Goal: Task Accomplishment & Management: Complete application form

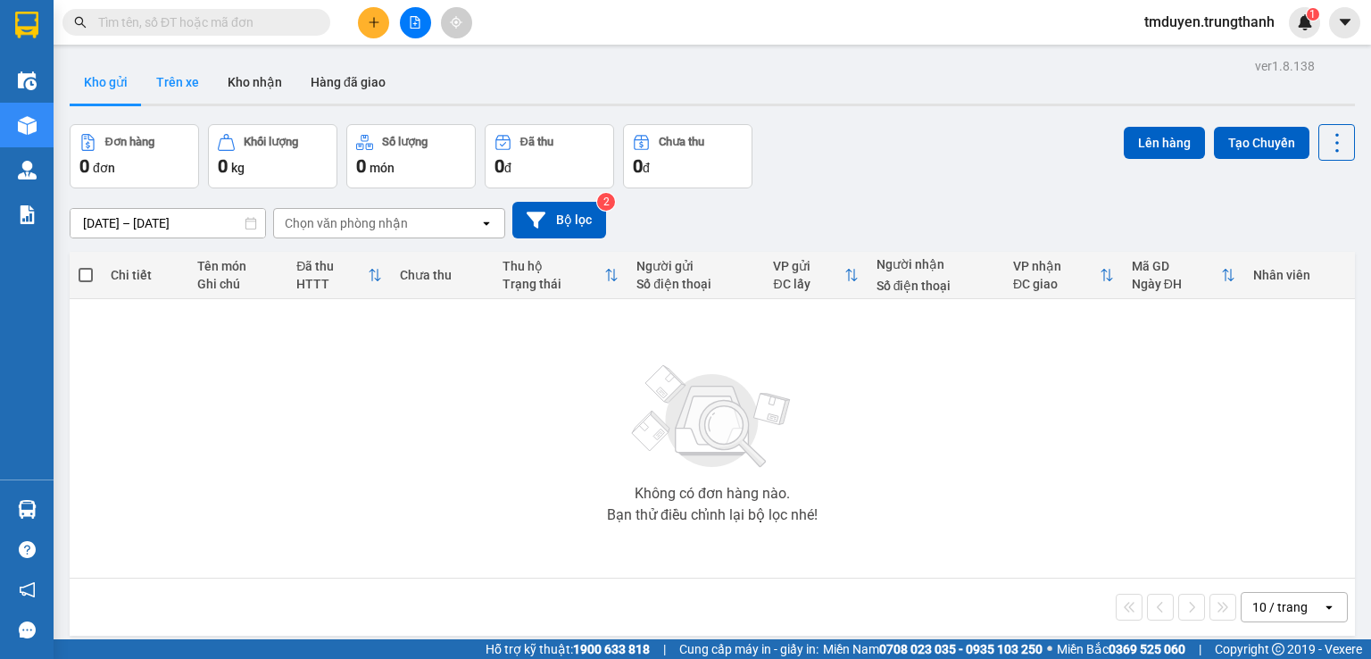
click at [182, 87] on button "Trên xe" at bounding box center [177, 82] width 71 height 43
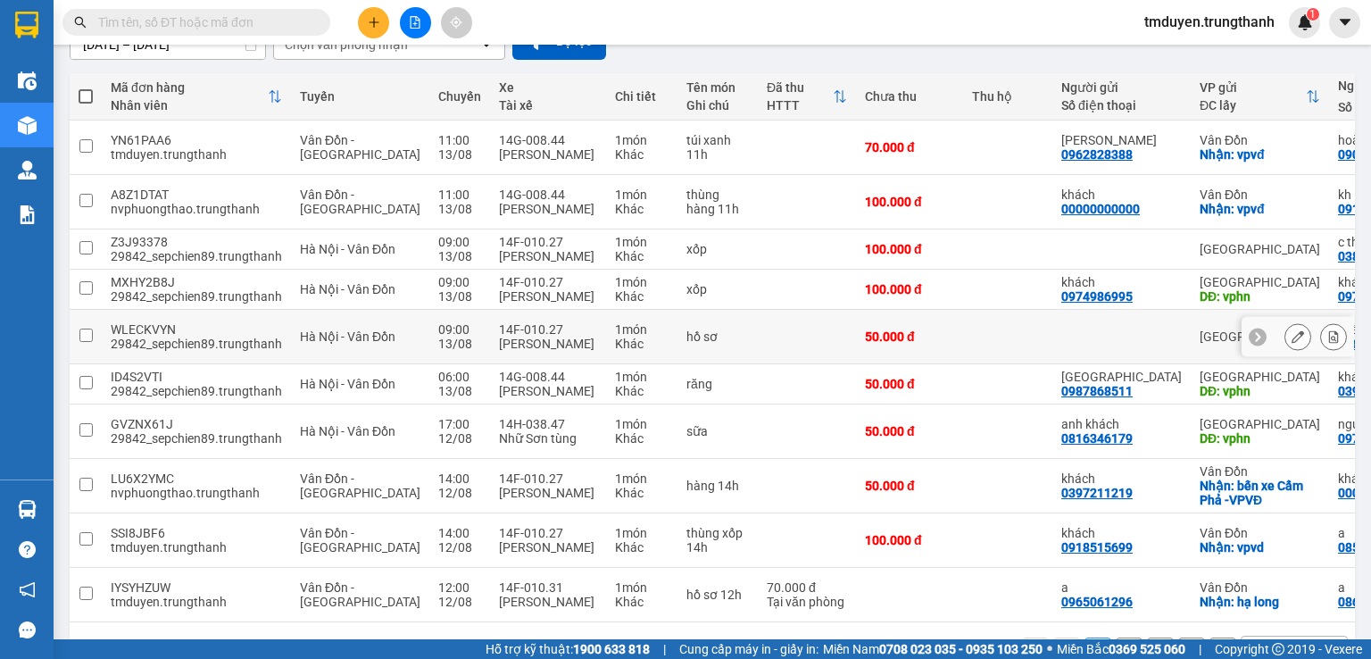
scroll to position [268, 0]
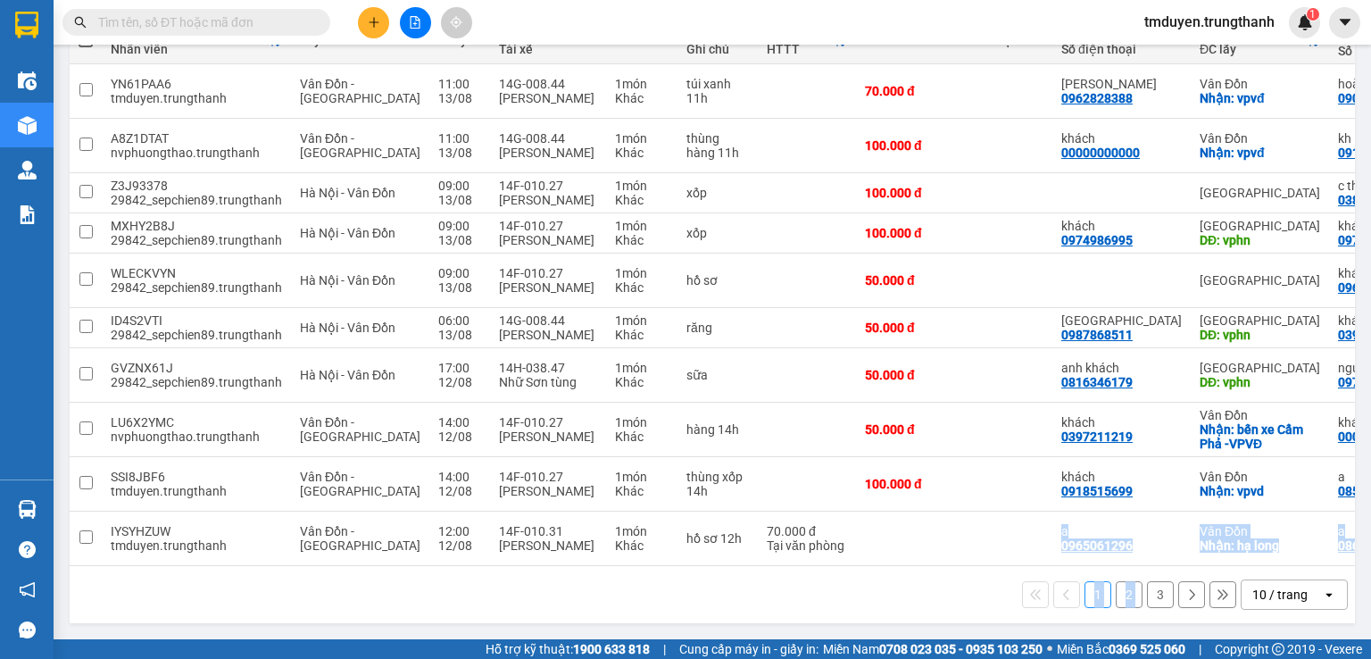
drag, startPoint x: 800, startPoint y: 558, endPoint x: 1136, endPoint y: 577, distance: 336.2
click at [1136, 577] on div "Mã đơn hàng Nhân viên Tuyến Chuyến Xe Tài xế Chi tiết Tên món Ghi chú Đã thu HT…" at bounding box center [713, 320] width 1286 height 606
click at [892, 594] on div "1 2 3 10 / trang open" at bounding box center [712, 594] width 1271 height 30
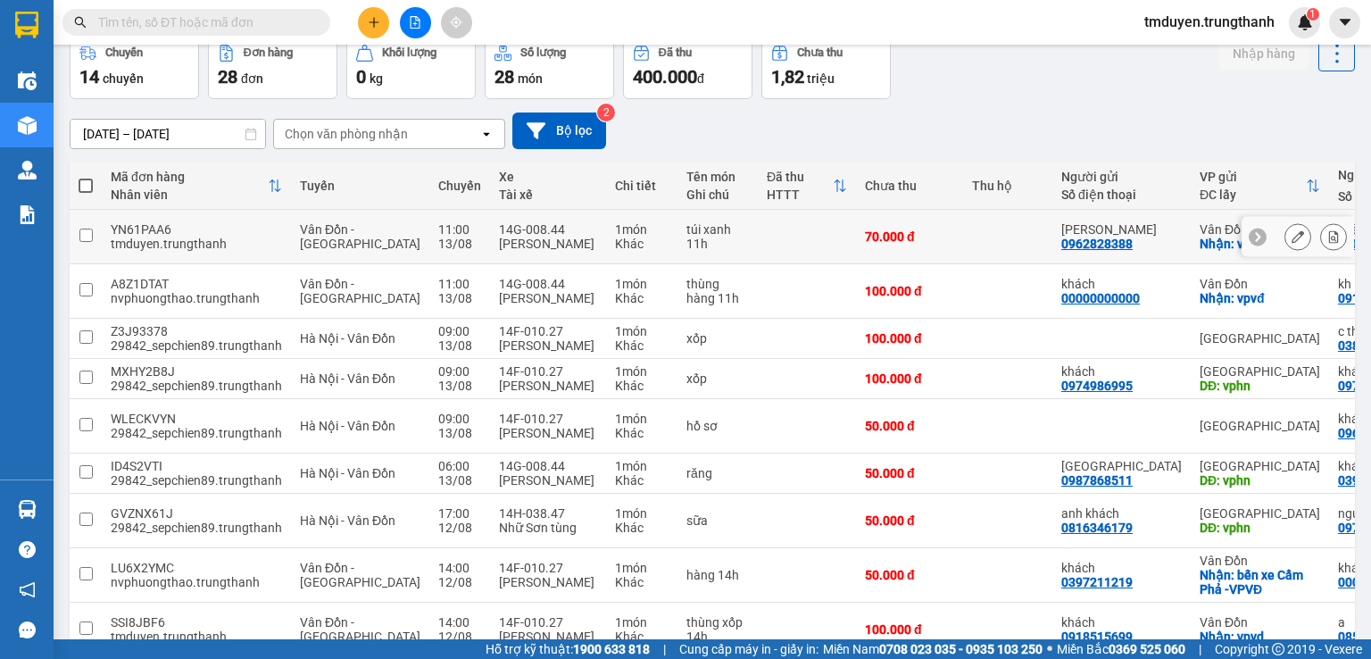
scroll to position [0, 0]
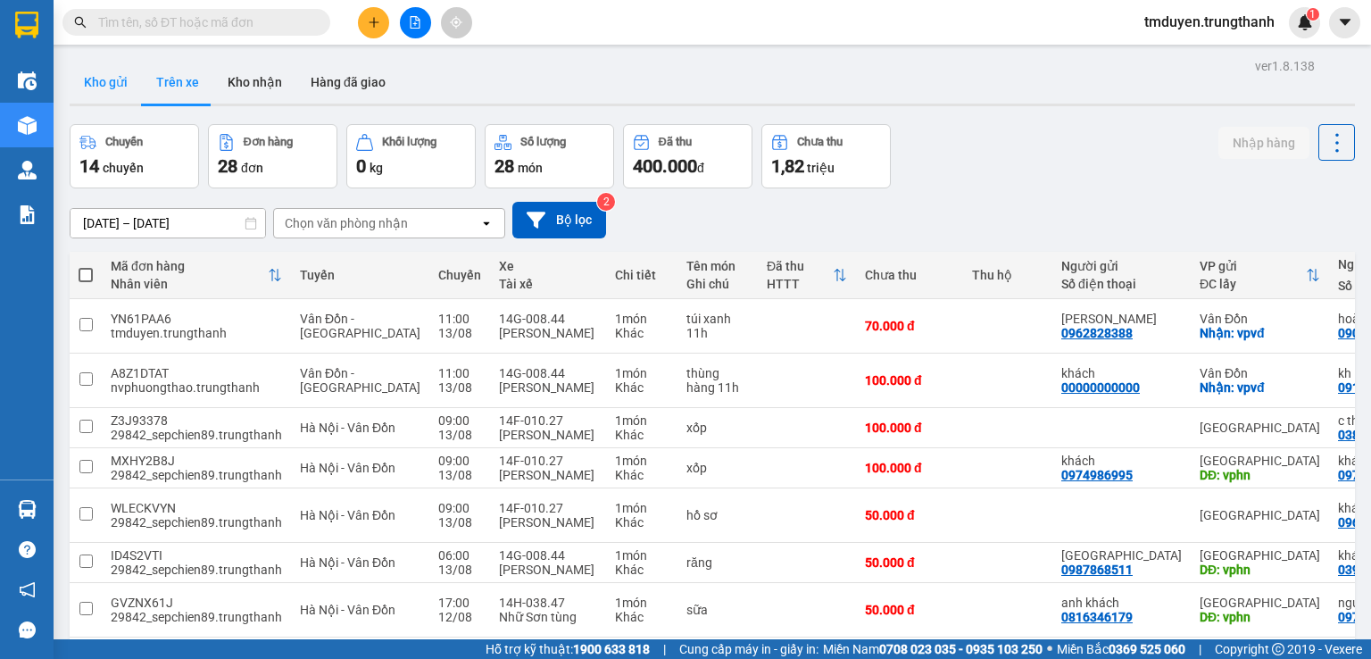
click at [110, 93] on button "Kho gửi" at bounding box center [106, 82] width 72 height 43
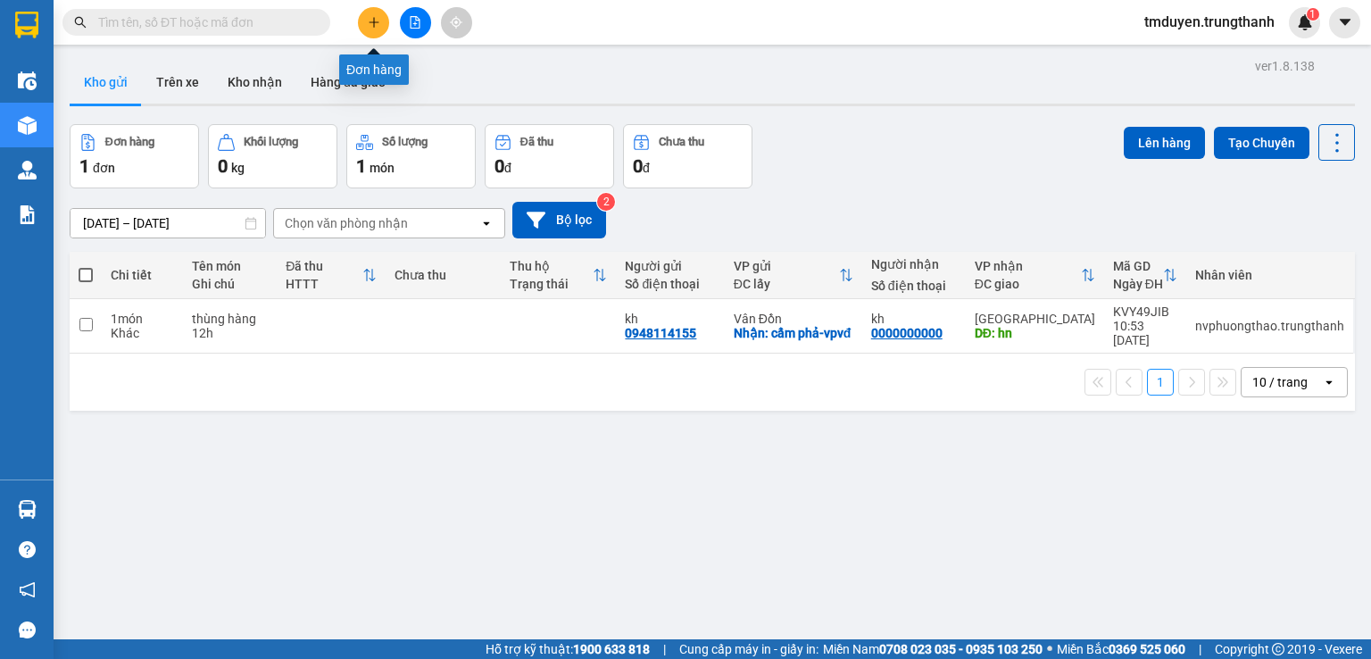
click at [375, 19] on icon "plus" at bounding box center [374, 22] width 12 height 12
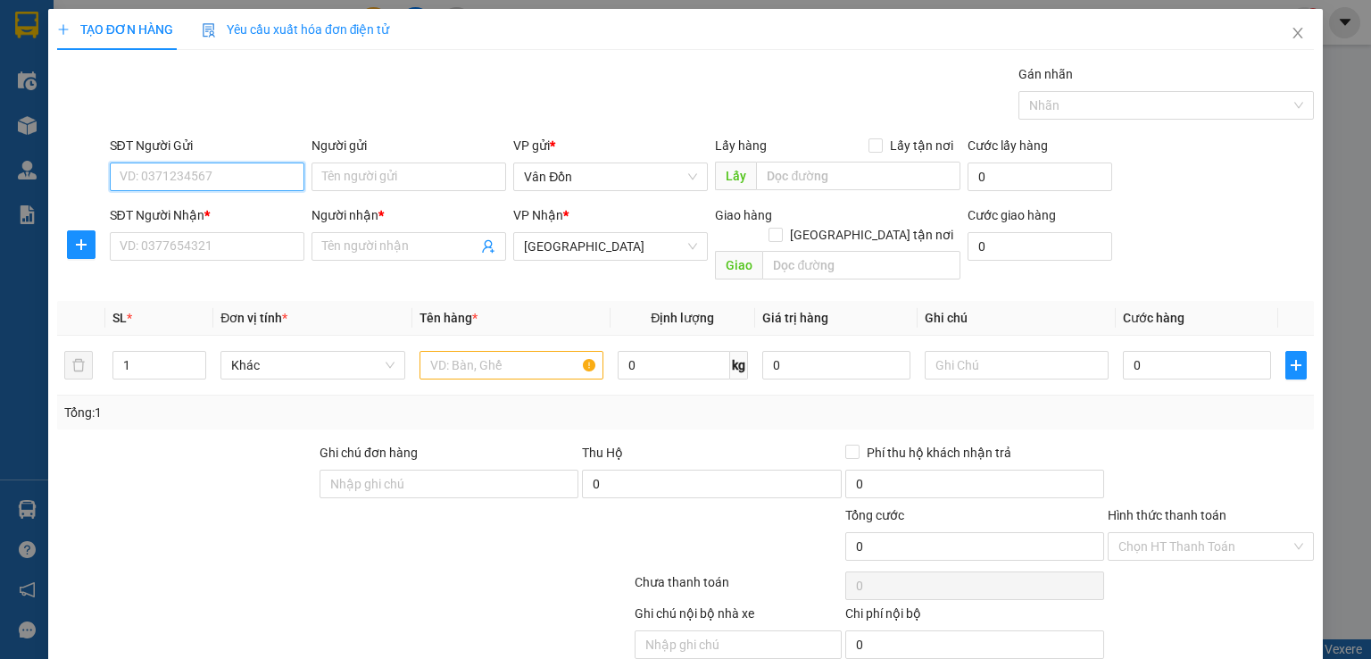
paste input "0387275482"
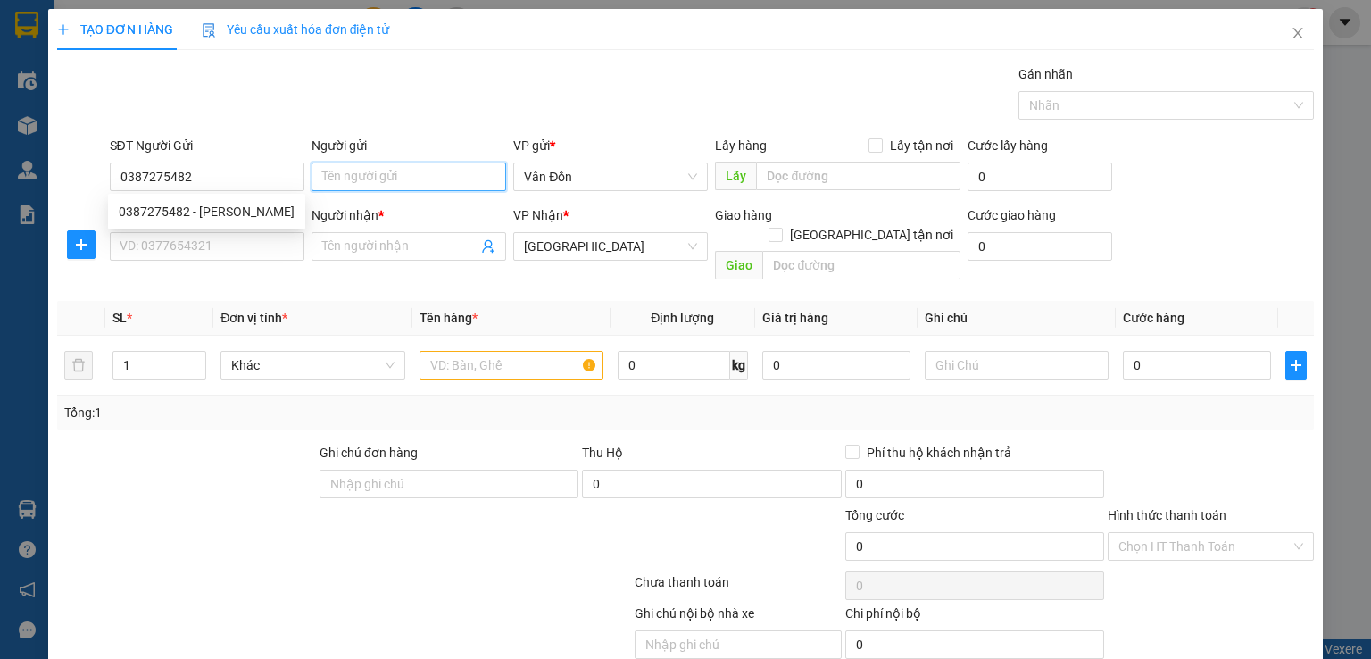
click at [404, 169] on input "Người gửi" at bounding box center [409, 176] width 195 height 29
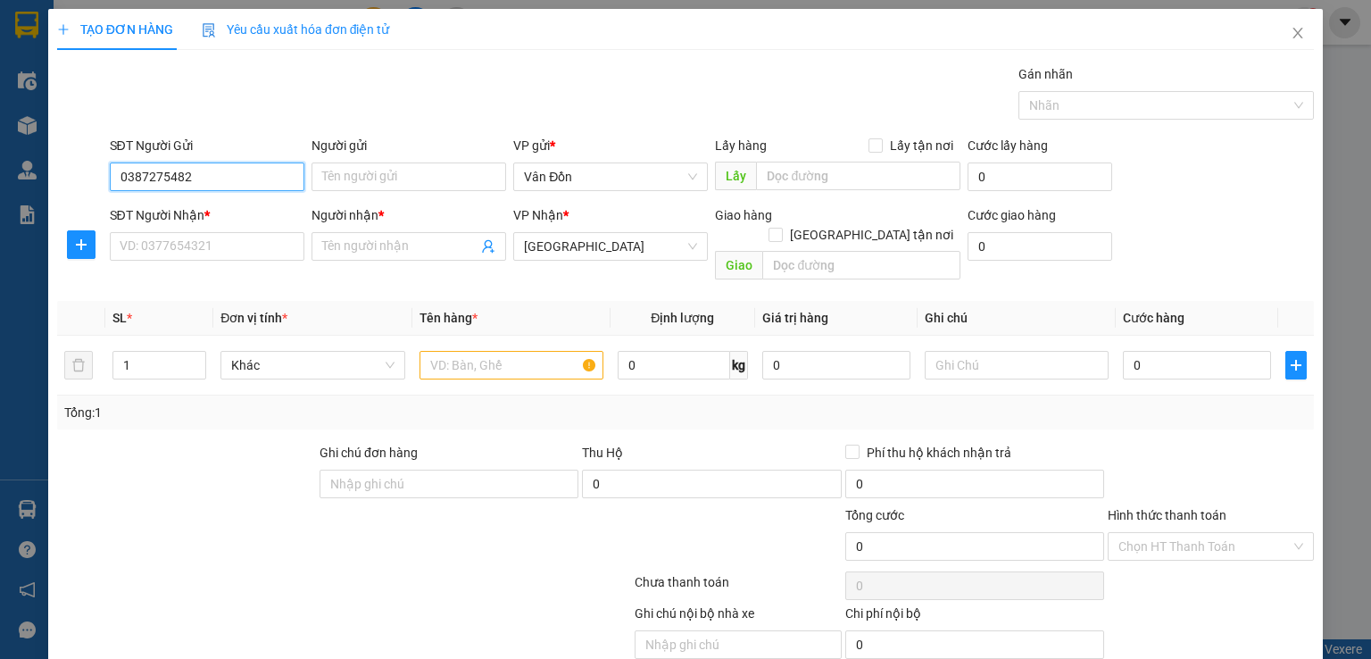
click at [219, 169] on input "0387275482" at bounding box center [207, 176] width 195 height 29
click at [211, 210] on div "0387275482 - anh hạnh" at bounding box center [207, 212] width 176 height 20
type input "0387275482"
type input "anh hạnh"
checkbox input "true"
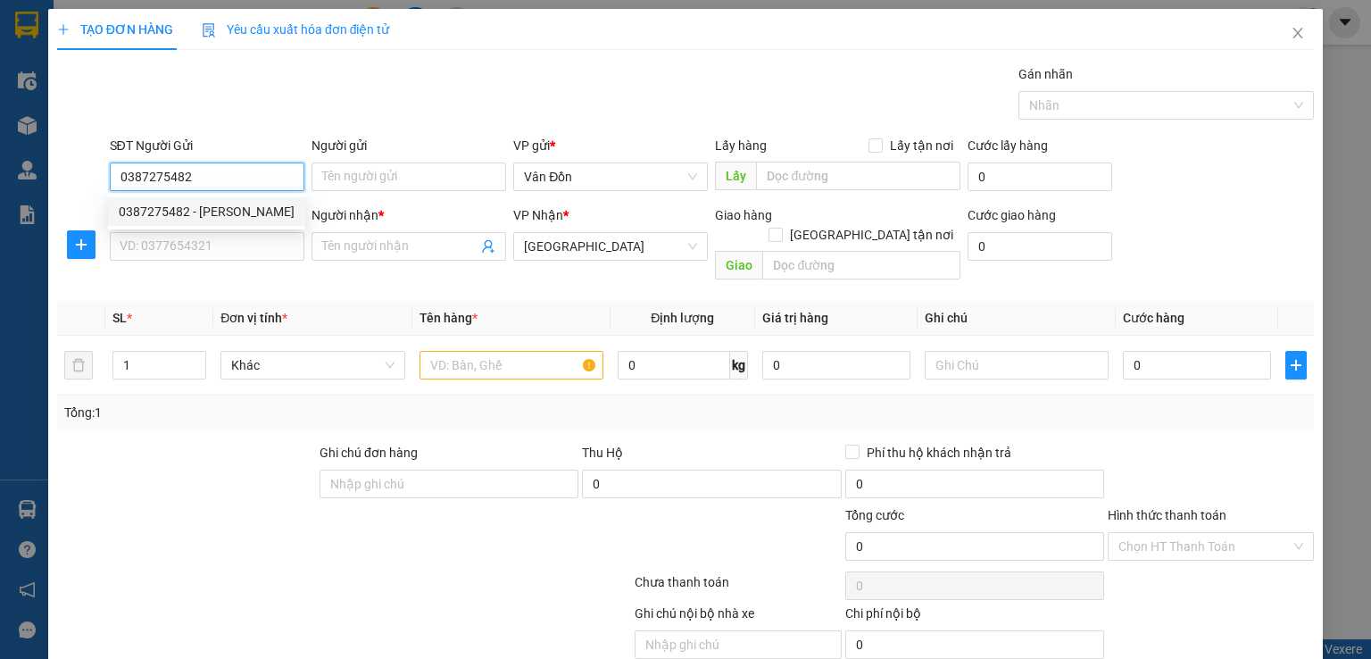
type input "vpvđ"
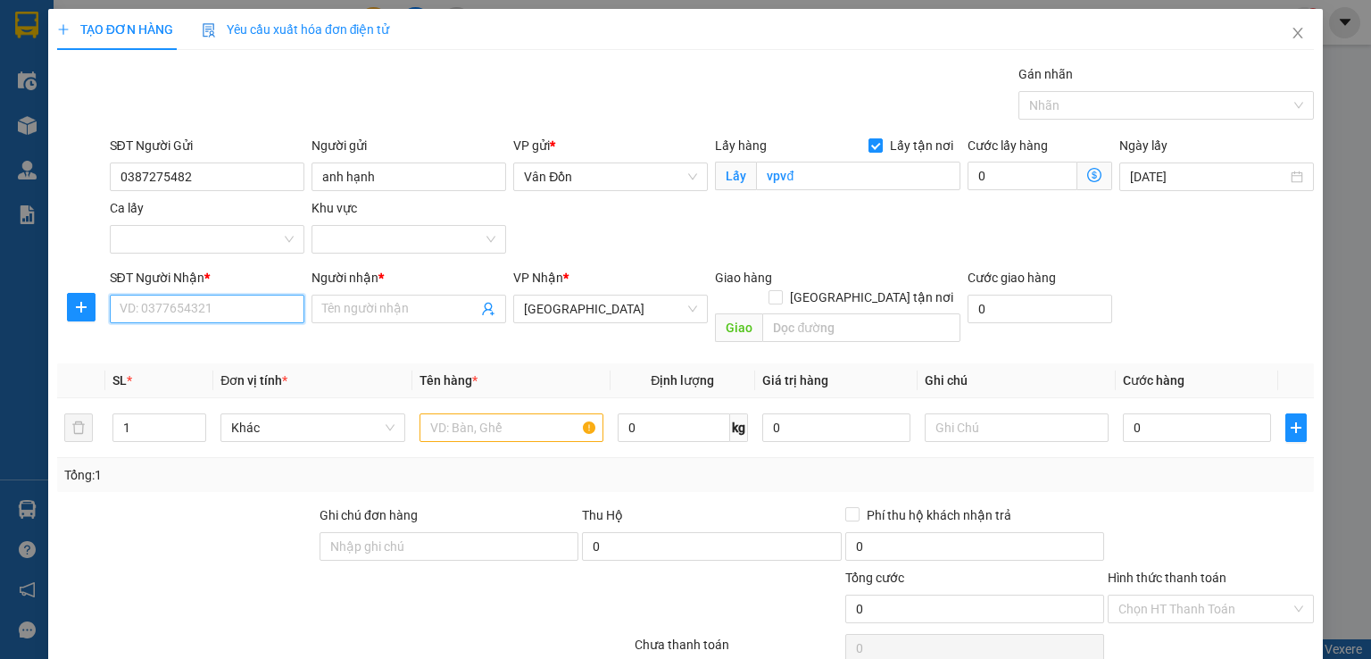
click at [227, 314] on input "SĐT Người Nhận *" at bounding box center [207, 309] width 195 height 29
paste input "0914488274"
type input "0914488274"
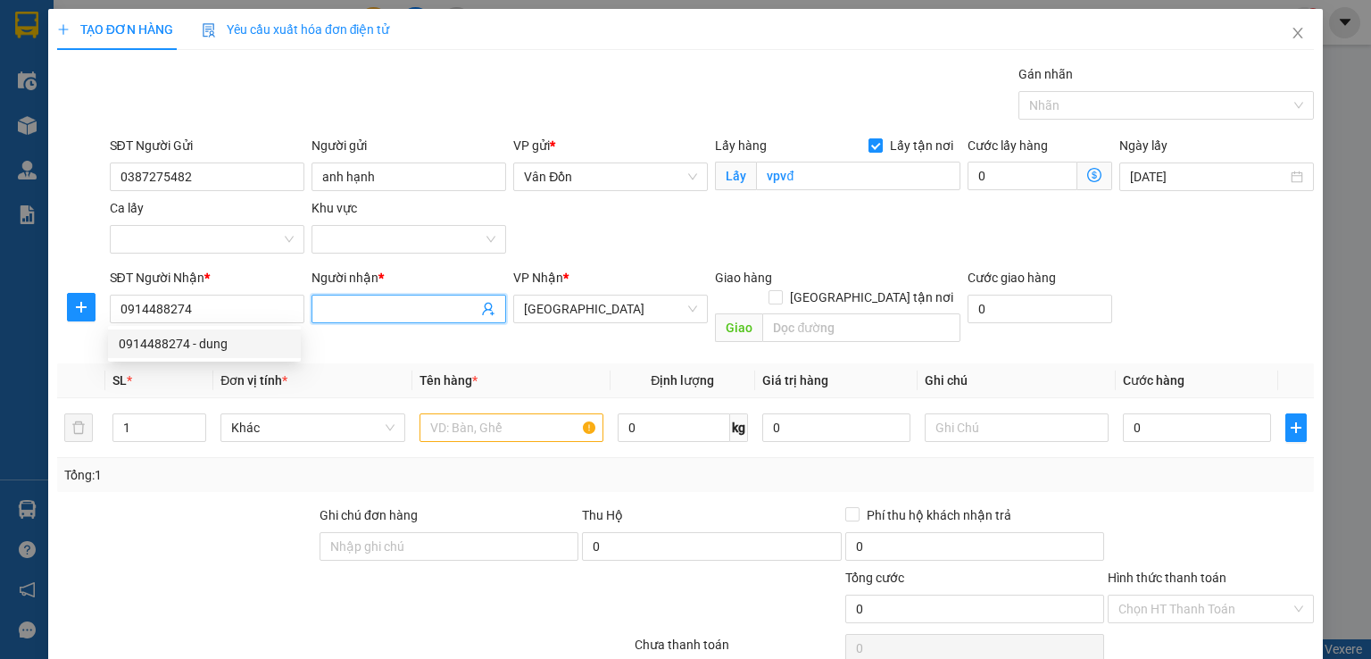
click at [411, 310] on input "Người nhận *" at bounding box center [399, 309] width 155 height 20
type input "a dũng"
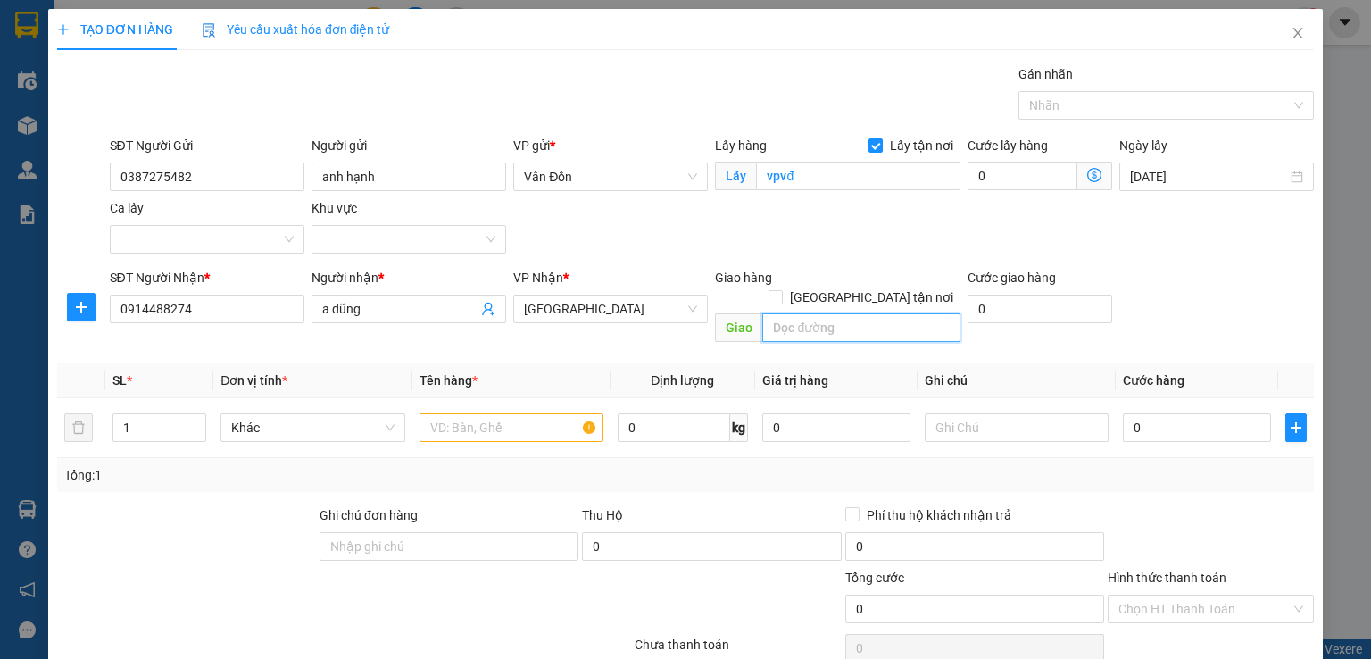
click at [875, 313] on input "text" at bounding box center [861, 327] width 198 height 29
type input "văn phòng hà nội"
click at [486, 413] on input "text" at bounding box center [512, 427] width 184 height 29
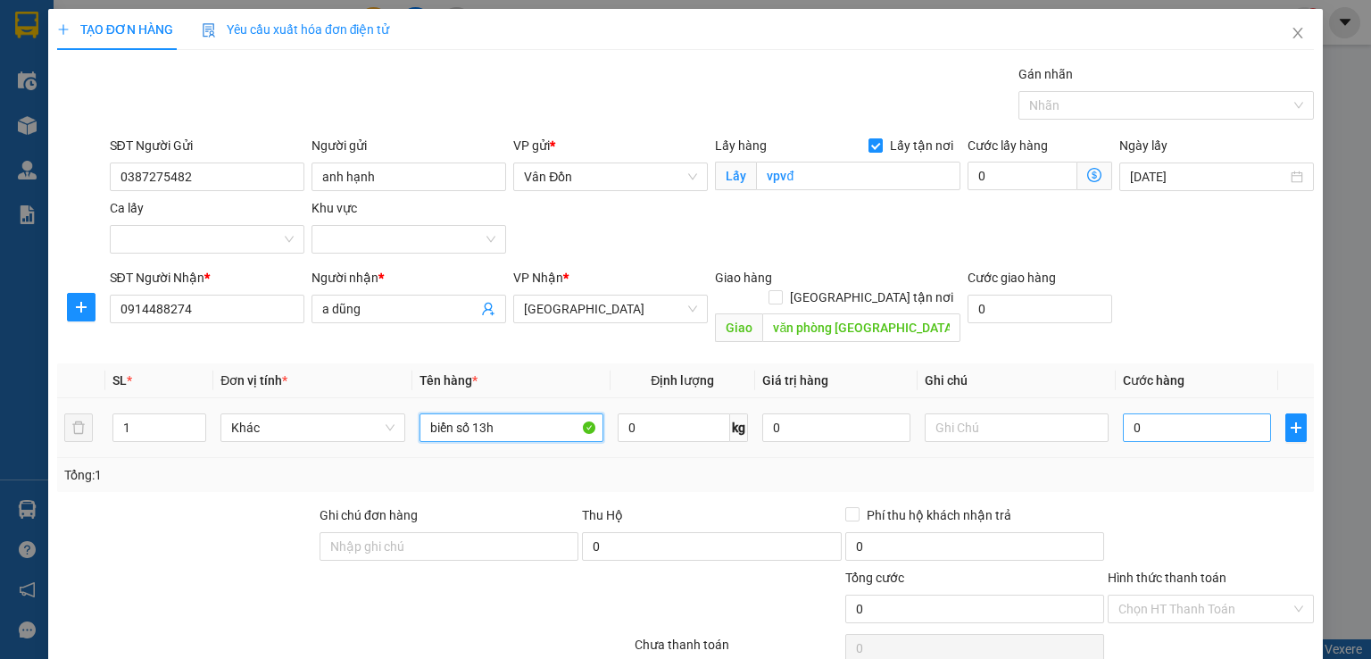
type input "biển số 13h"
click at [1153, 413] on input "0" at bounding box center [1197, 427] width 148 height 29
type input "7"
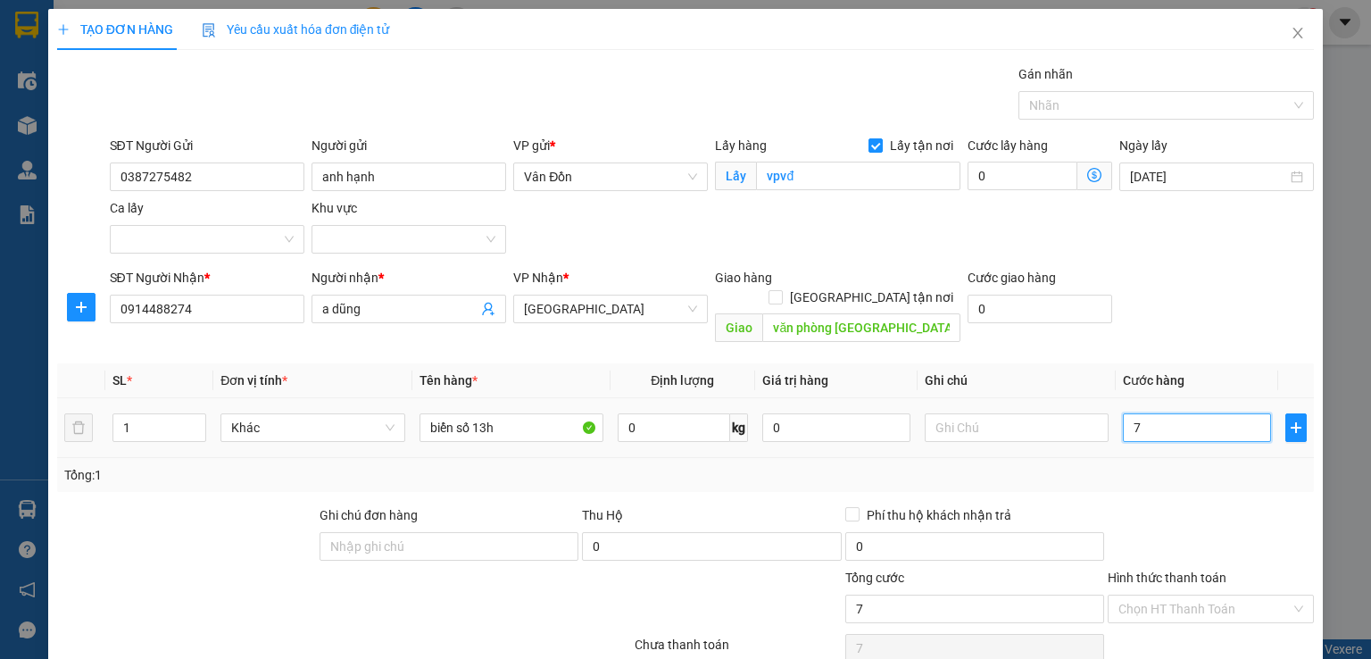
type input "70"
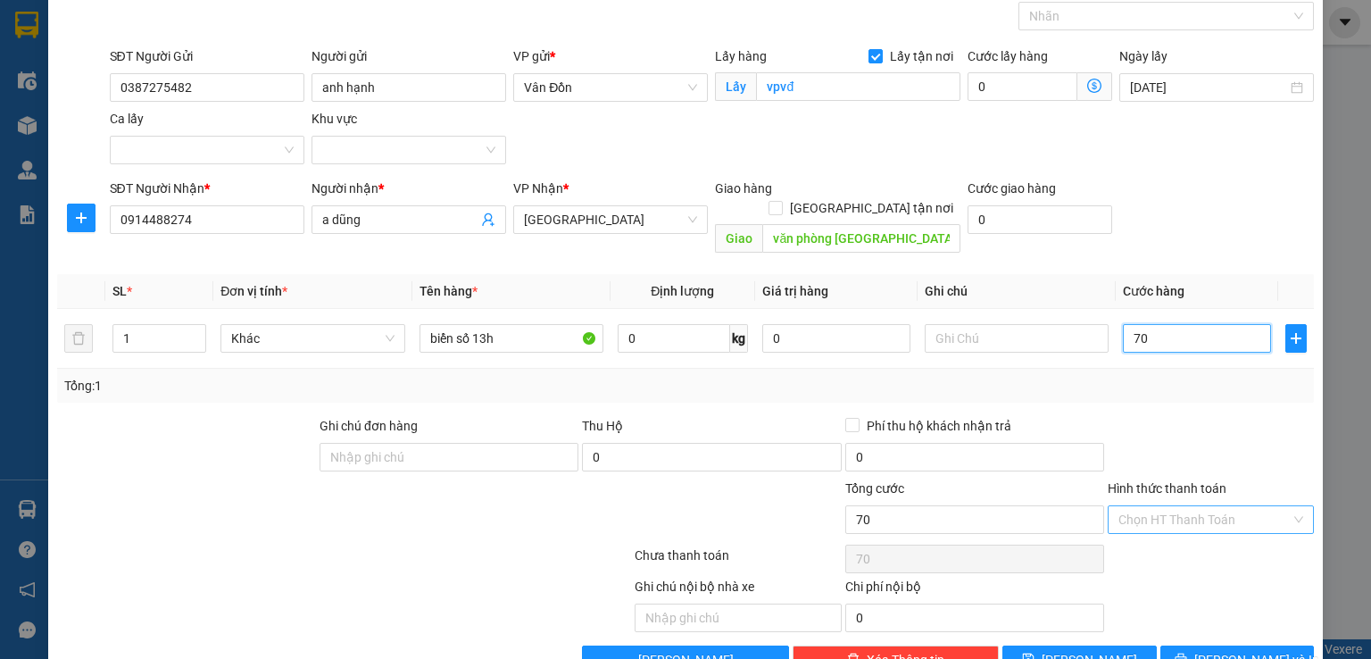
scroll to position [118, 0]
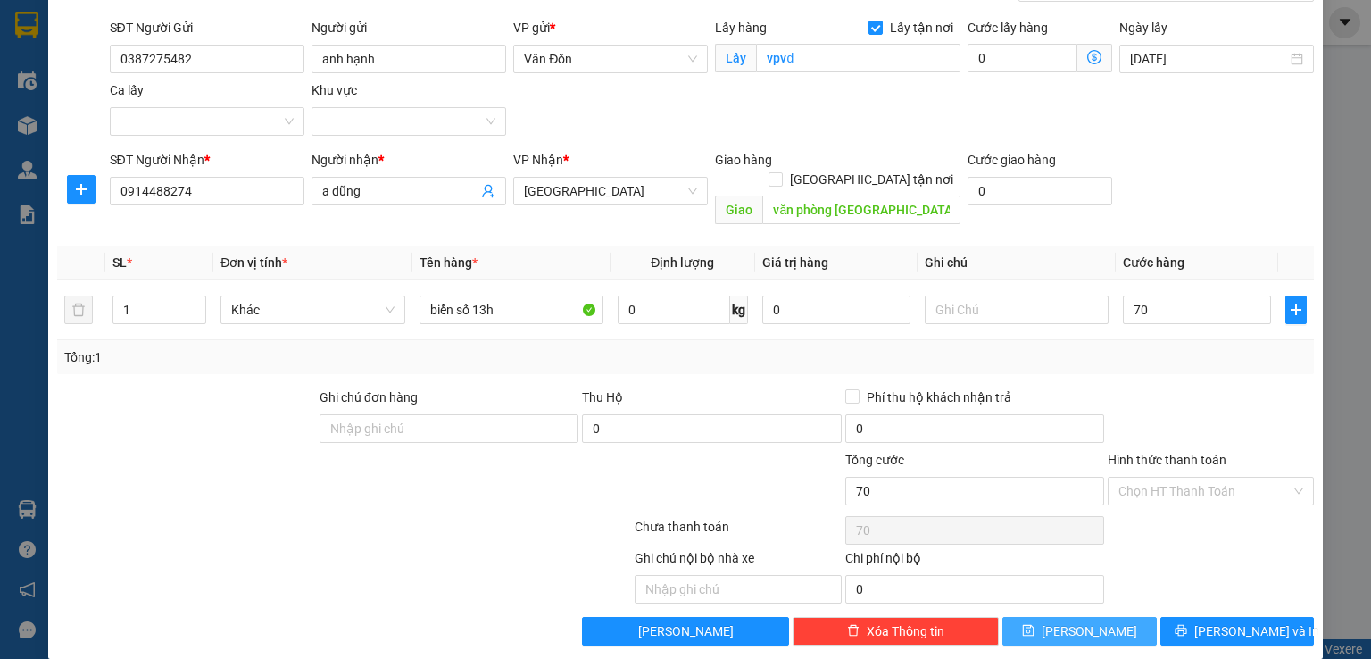
type input "70.000"
click at [1035, 624] on icon "save" at bounding box center [1028, 630] width 12 height 12
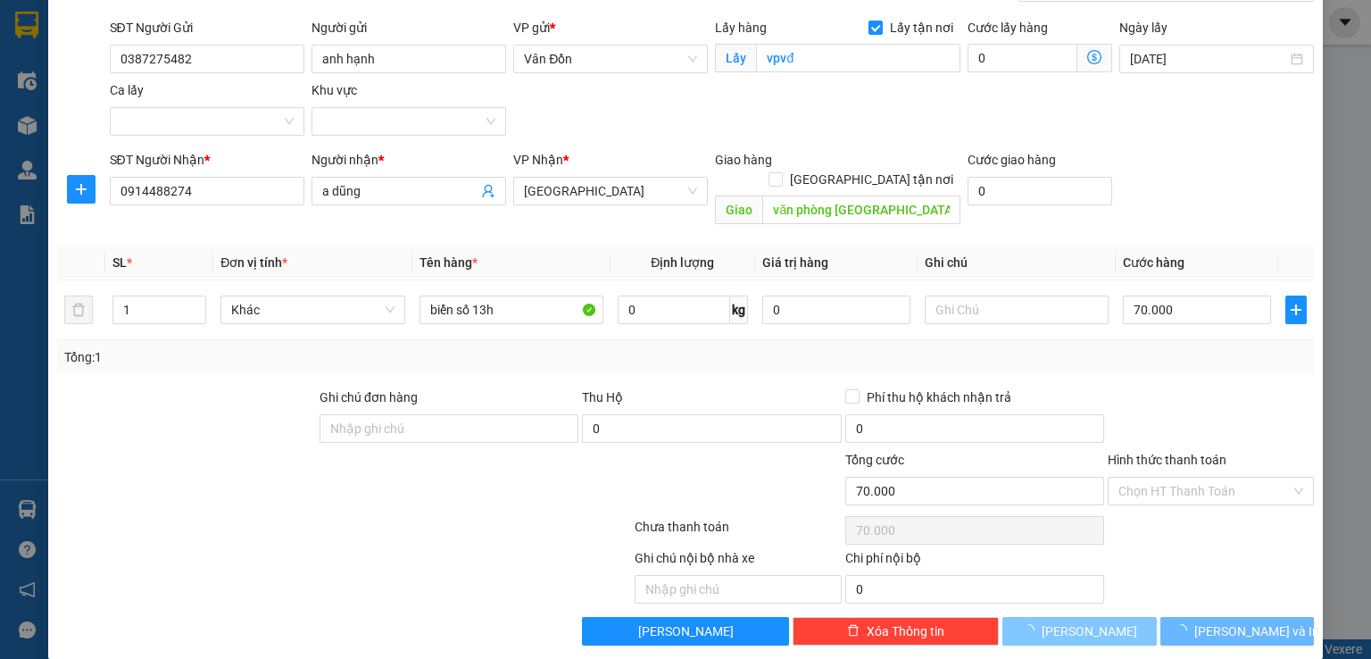
checkbox input "false"
type input "0"
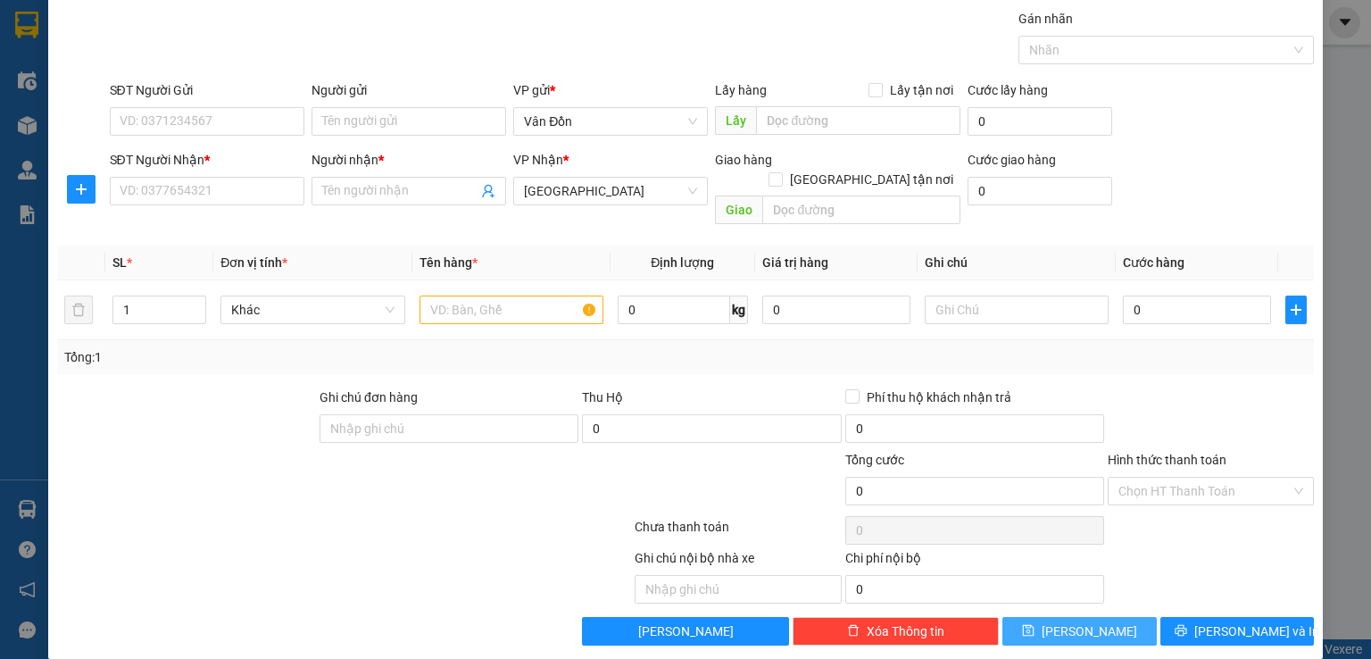
scroll to position [0, 0]
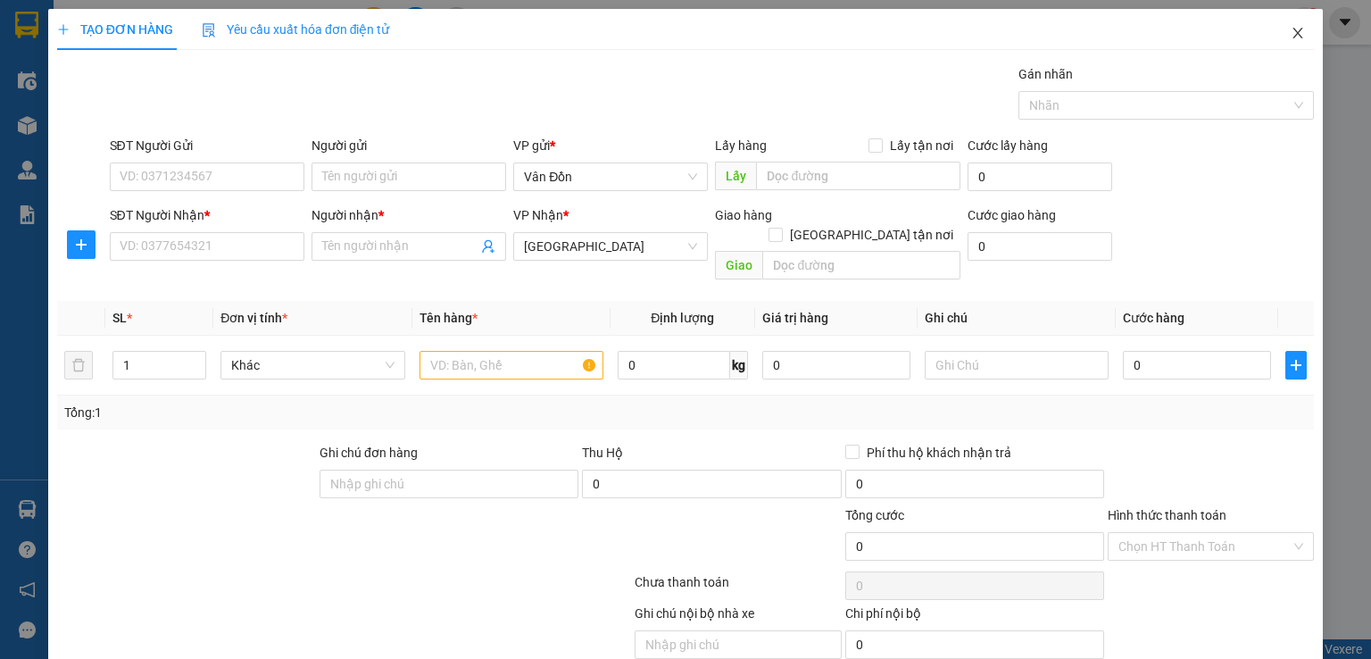
click at [1291, 34] on icon "close" at bounding box center [1298, 33] width 14 height 14
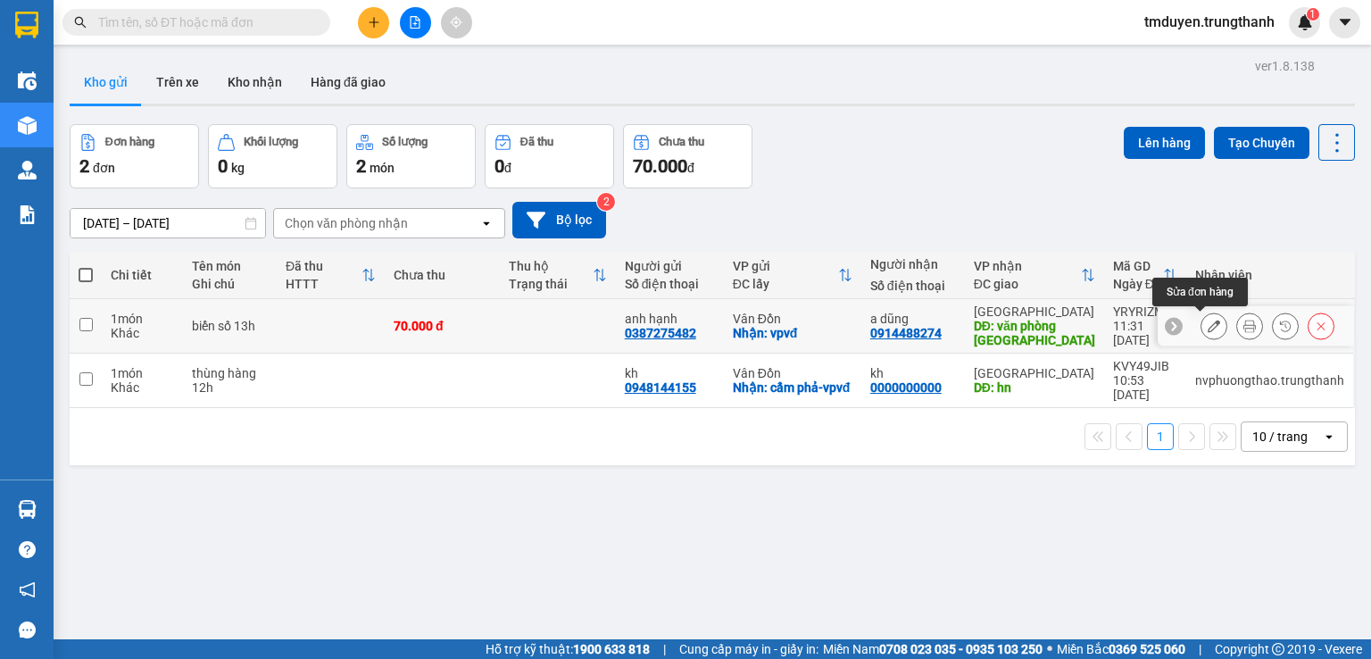
click at [1202, 319] on button at bounding box center [1214, 326] width 25 height 31
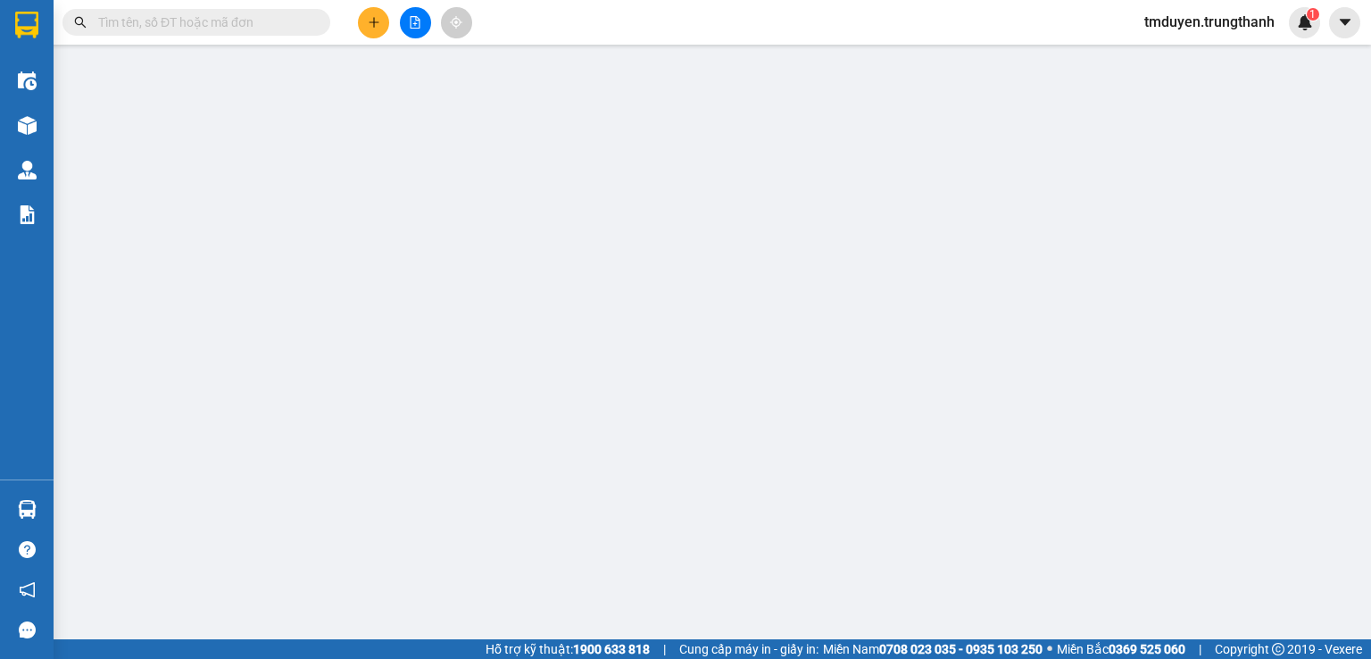
type input "0387275482"
type input "anh hạnh"
checkbox input "true"
type input "vpvđ"
type input "0914488274"
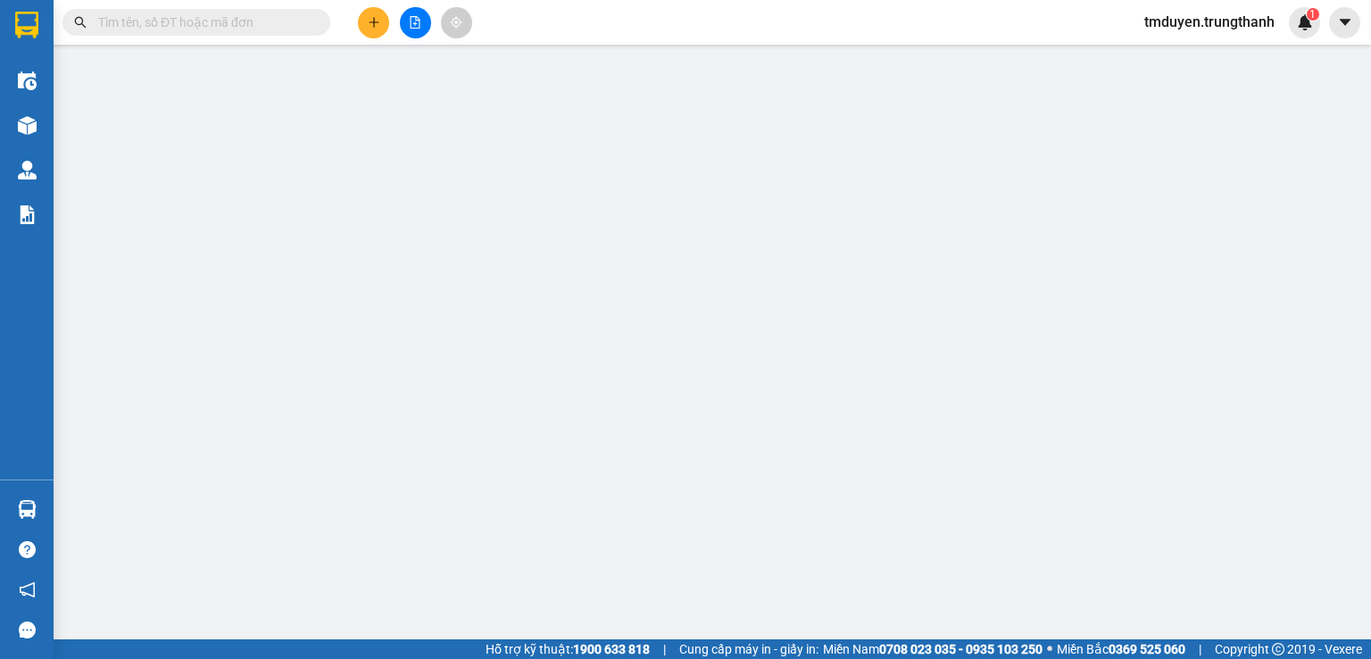
type input "a dũng"
type input "văn phòng hà nội"
type input "70.000"
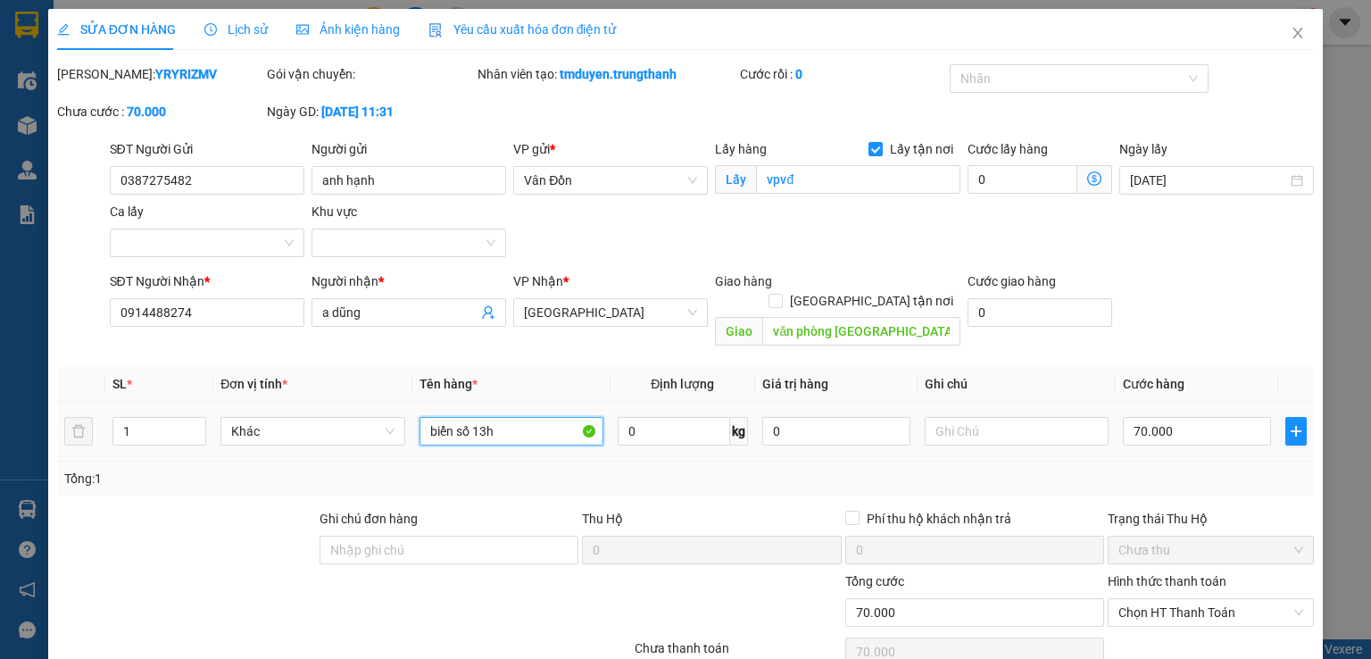
click at [503, 417] on input "biển số 13h" at bounding box center [512, 431] width 184 height 29
type input "biển số 12h"
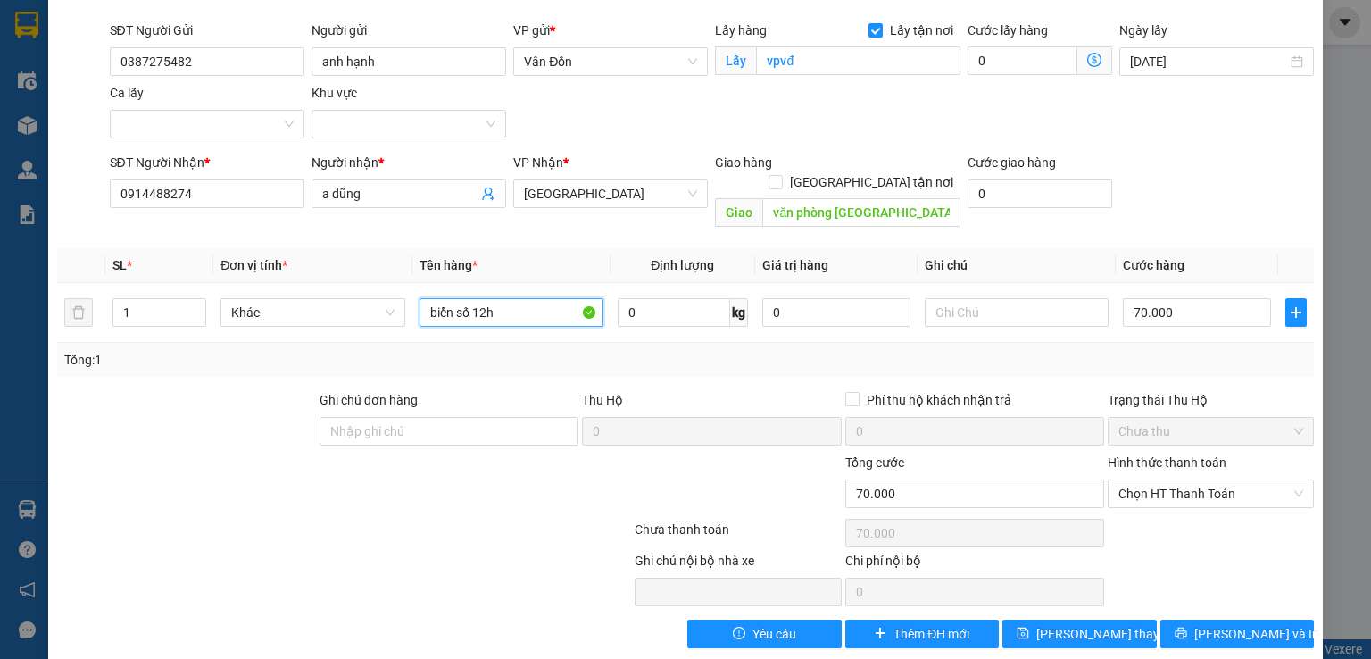
scroll to position [121, 0]
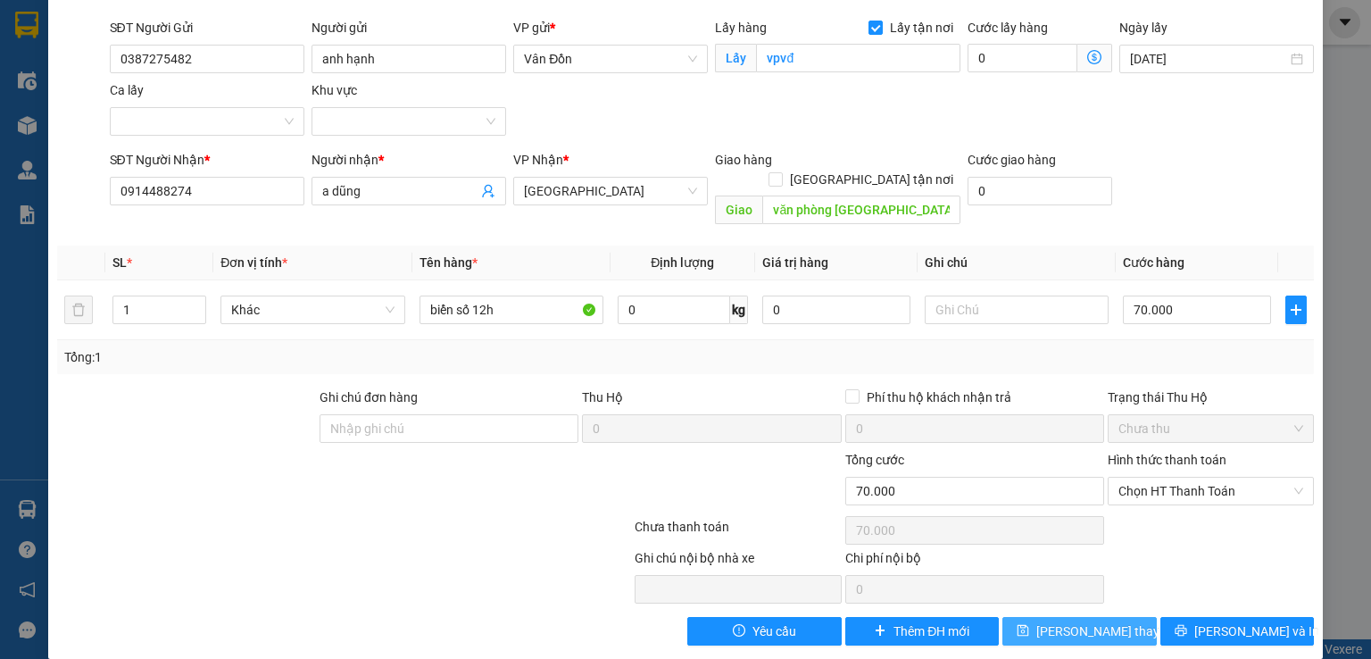
click at [1043, 617] on button "Lưu thay đổi" at bounding box center [1080, 631] width 154 height 29
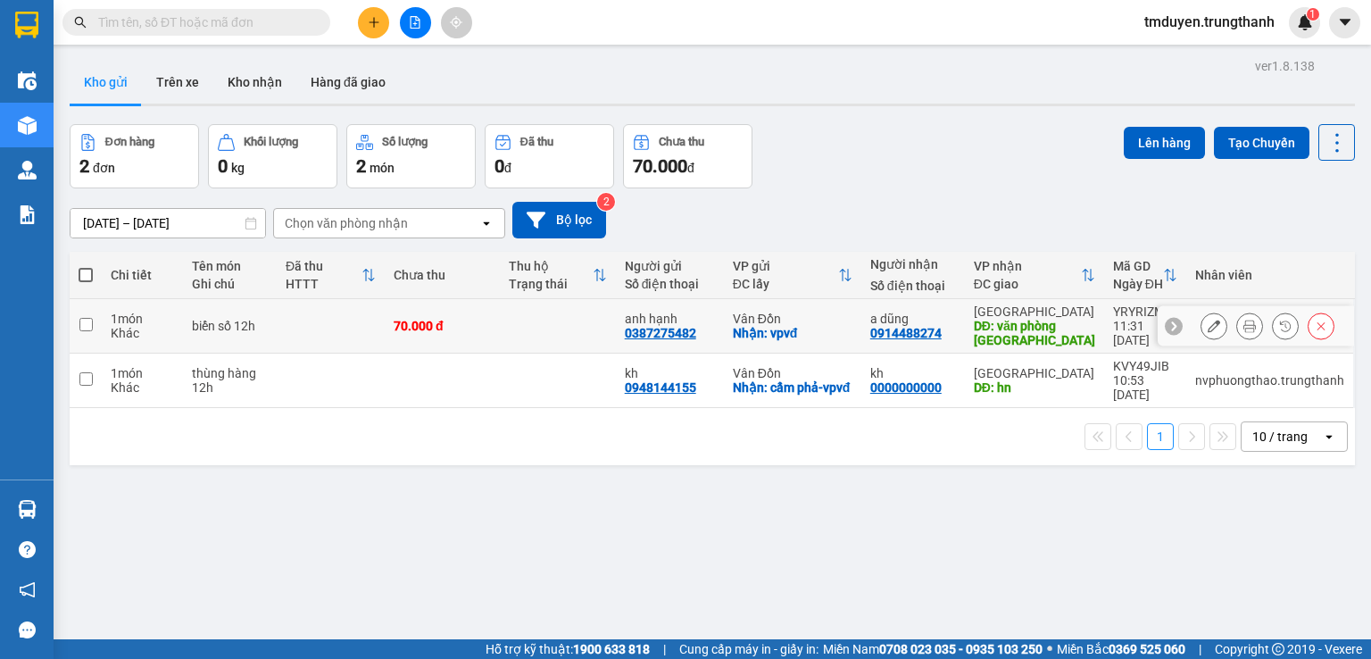
click at [87, 321] on input "checkbox" at bounding box center [85, 324] width 13 height 13
checkbox input "true"
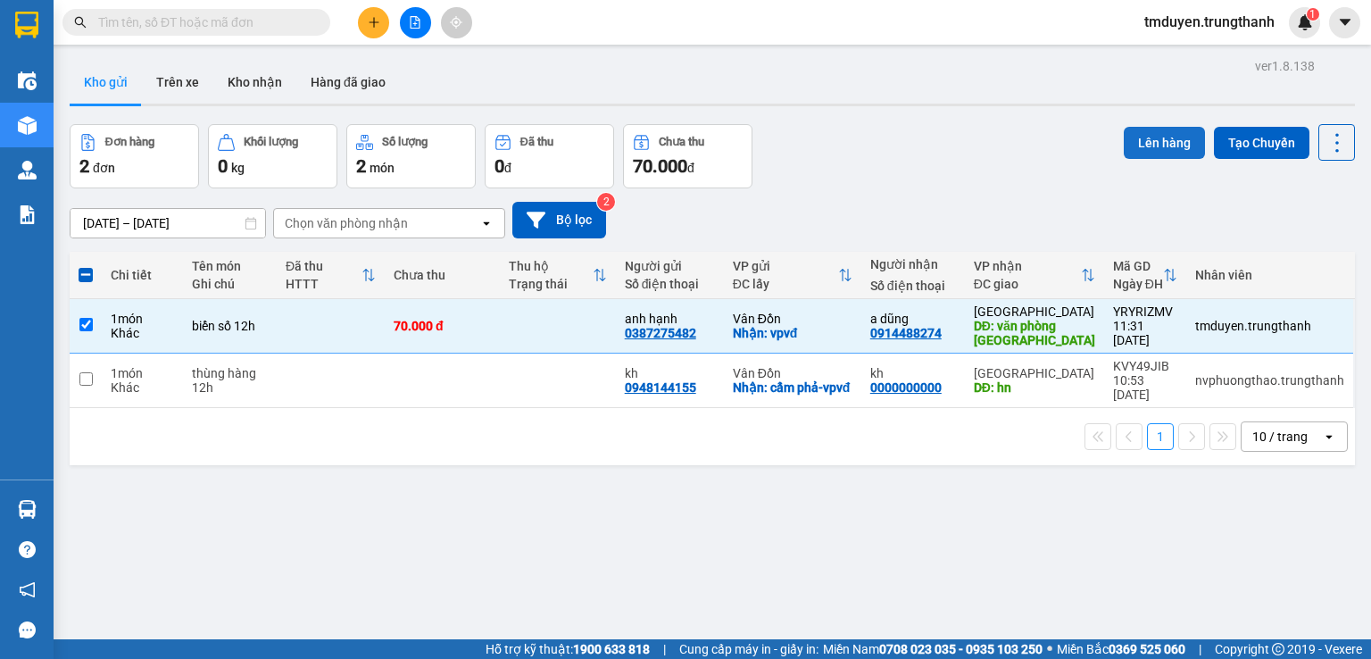
click at [1160, 148] on button "Lên hàng" at bounding box center [1164, 143] width 81 height 32
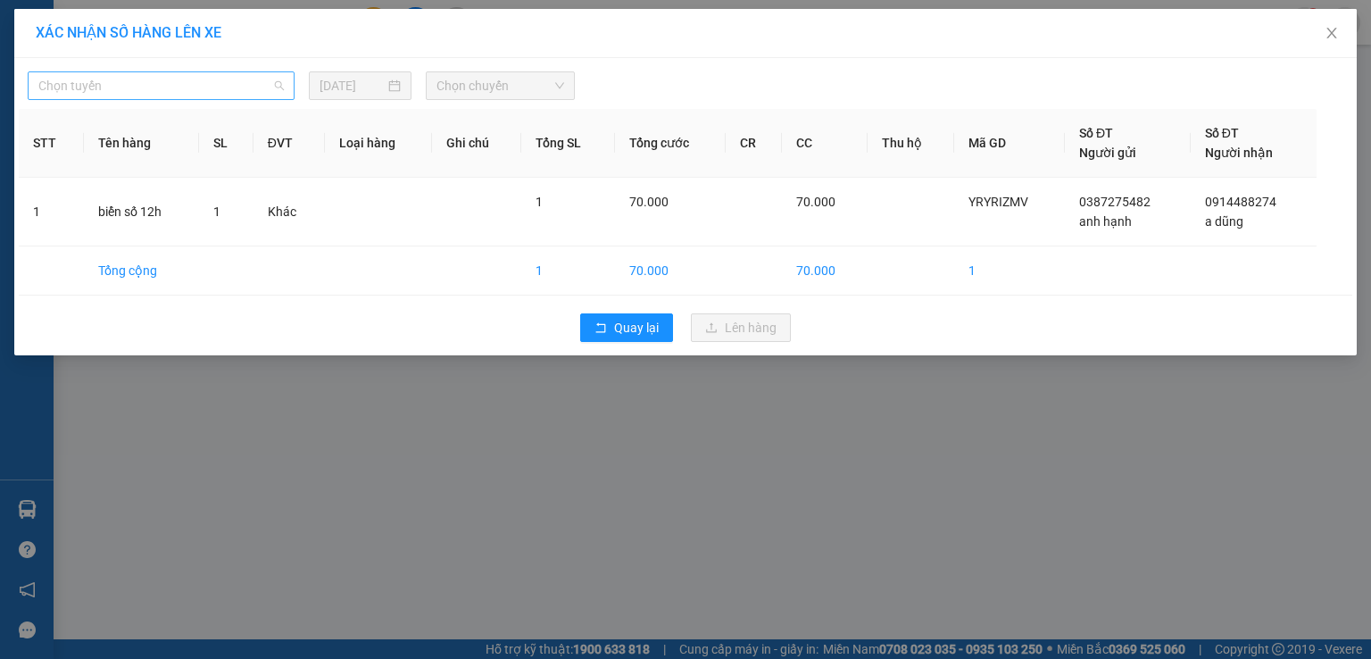
click at [142, 87] on span "Chọn tuyến" at bounding box center [161, 85] width 246 height 27
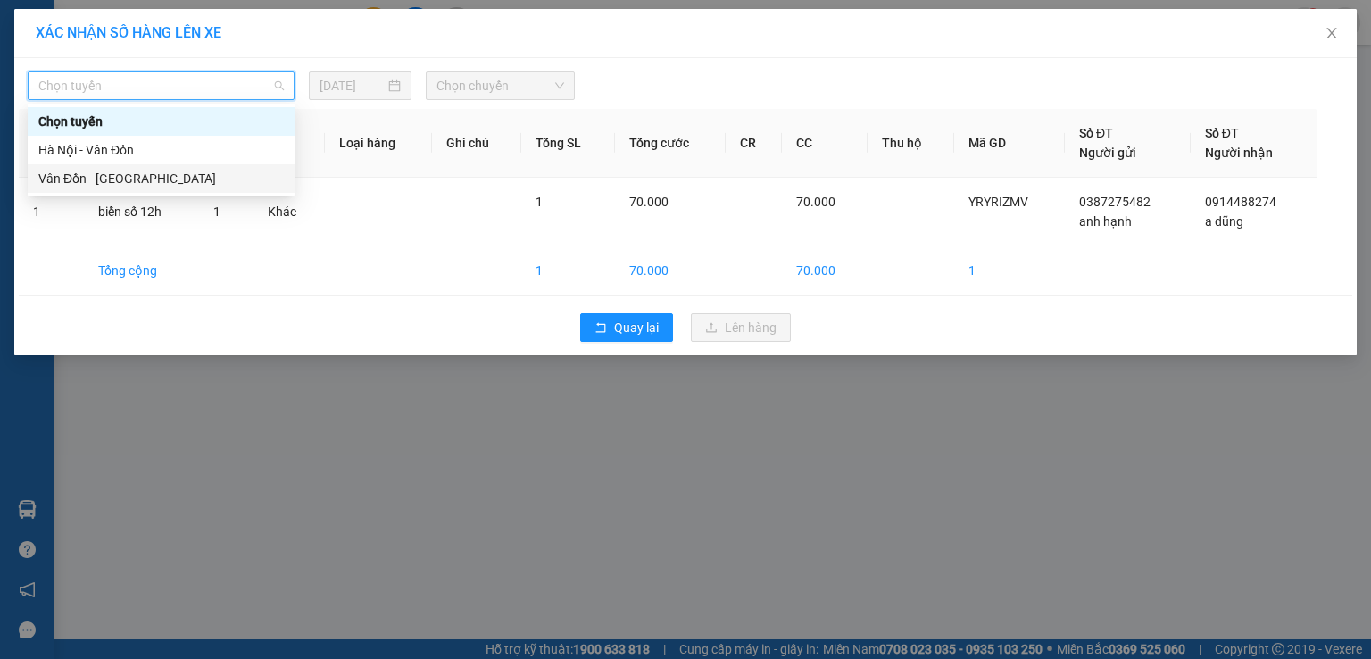
click at [161, 186] on div "Vân Đồn - [GEOGRAPHIC_DATA]" at bounding box center [161, 179] width 246 height 20
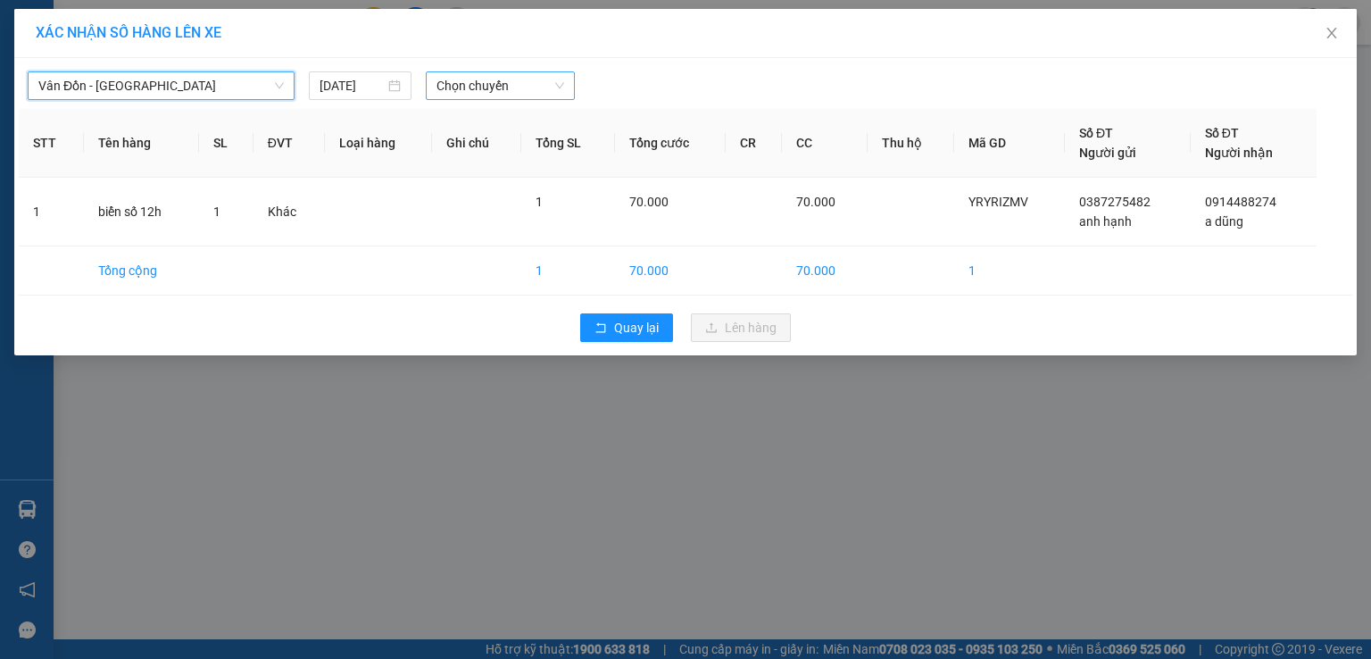
click at [529, 90] on span "Chọn chuyến" at bounding box center [501, 85] width 129 height 27
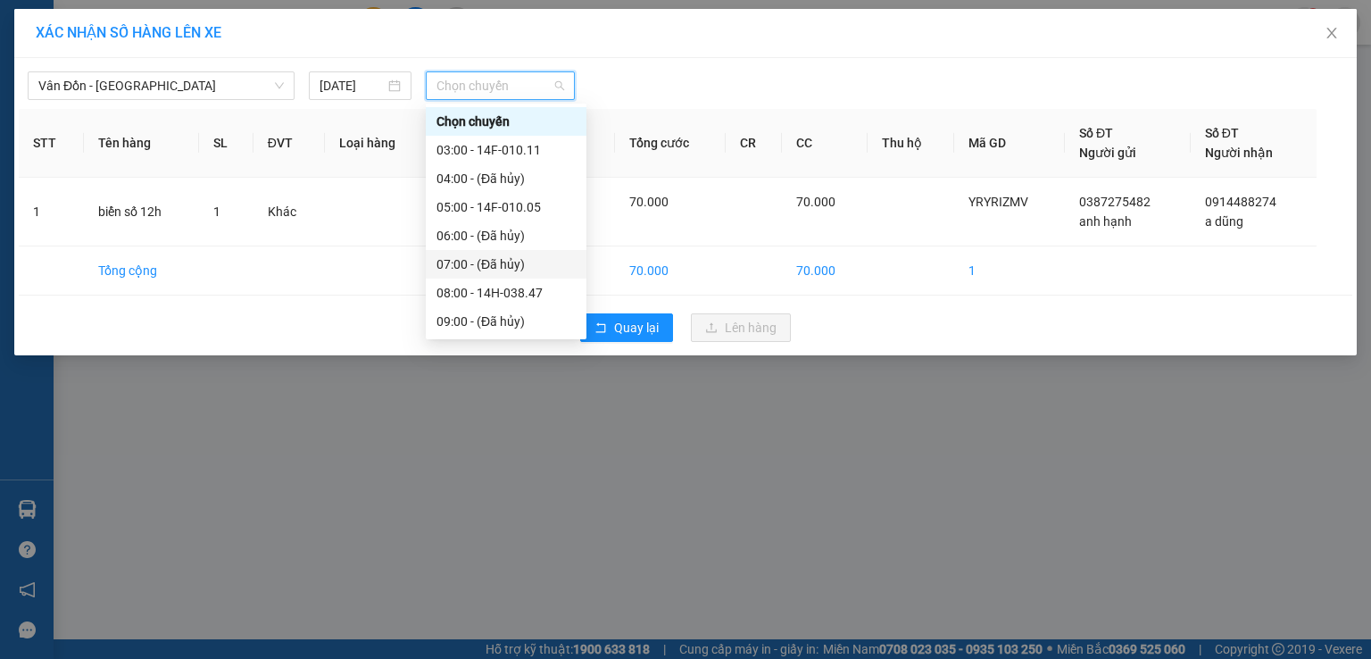
scroll to position [119, 0]
click at [489, 292] on div "12:00 - 14F-010.31" at bounding box center [506, 289] width 139 height 20
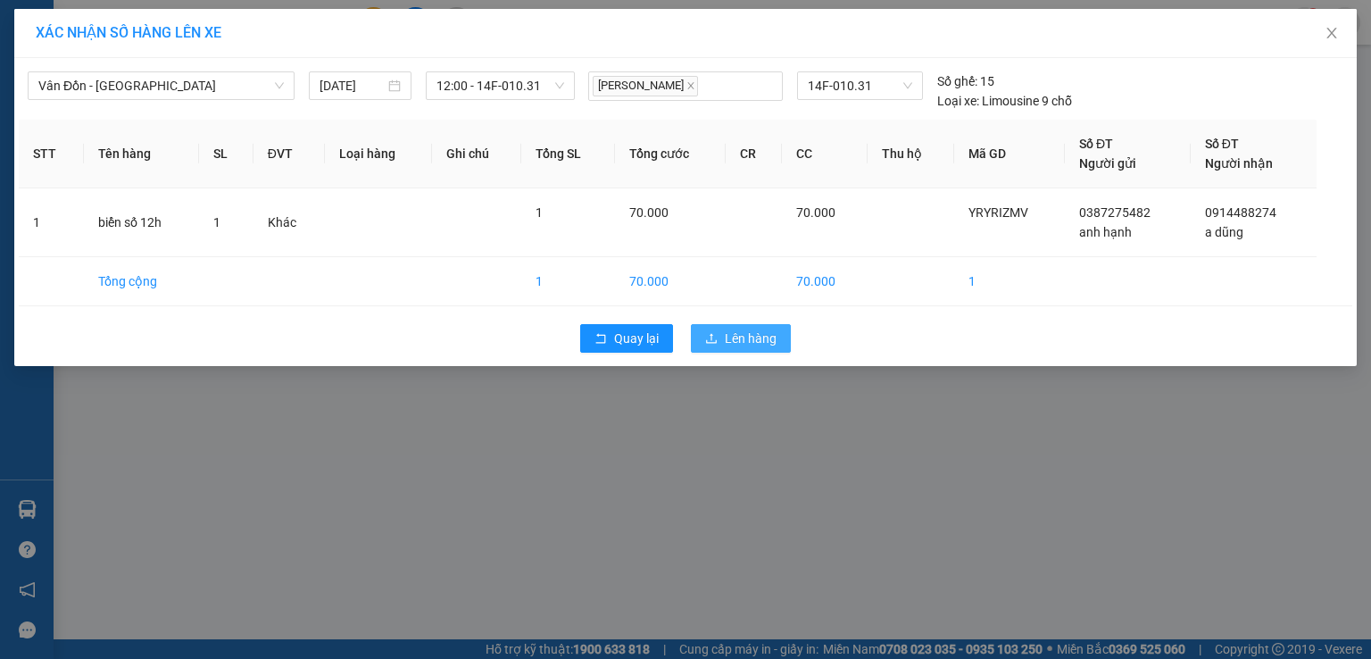
click at [746, 340] on span "Lên hàng" at bounding box center [751, 339] width 52 height 20
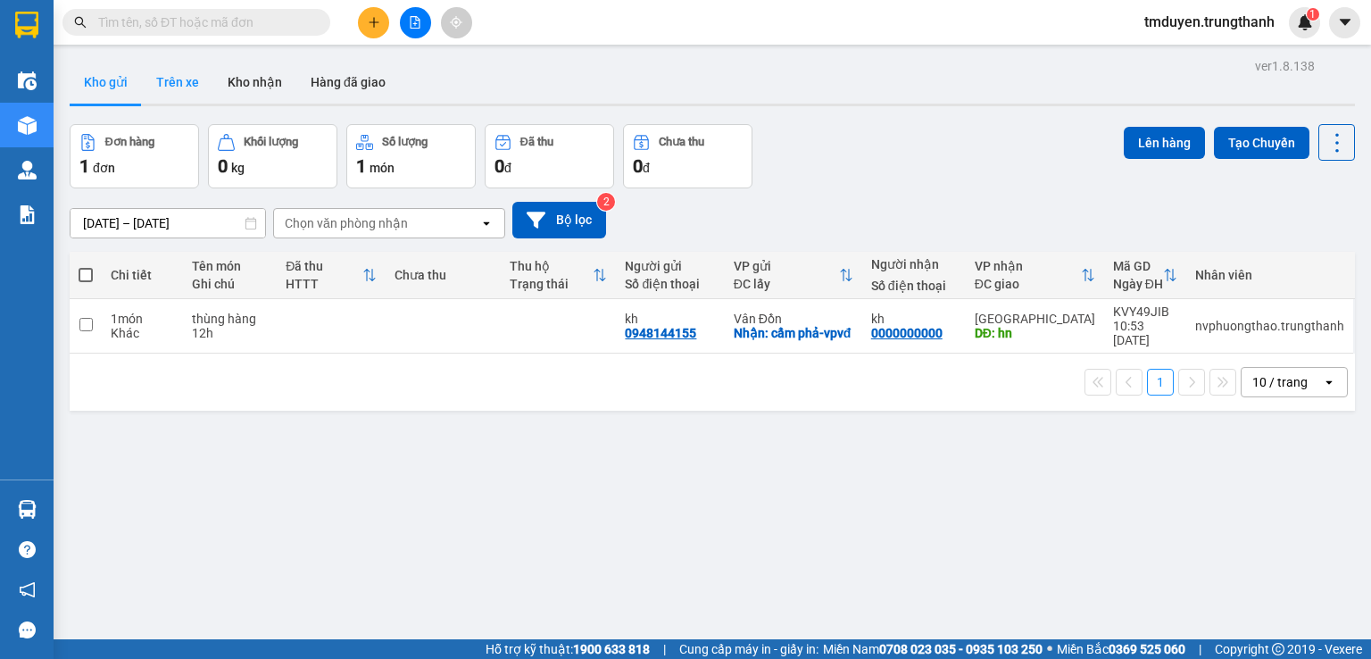
click at [200, 93] on button "Trên xe" at bounding box center [177, 82] width 71 height 43
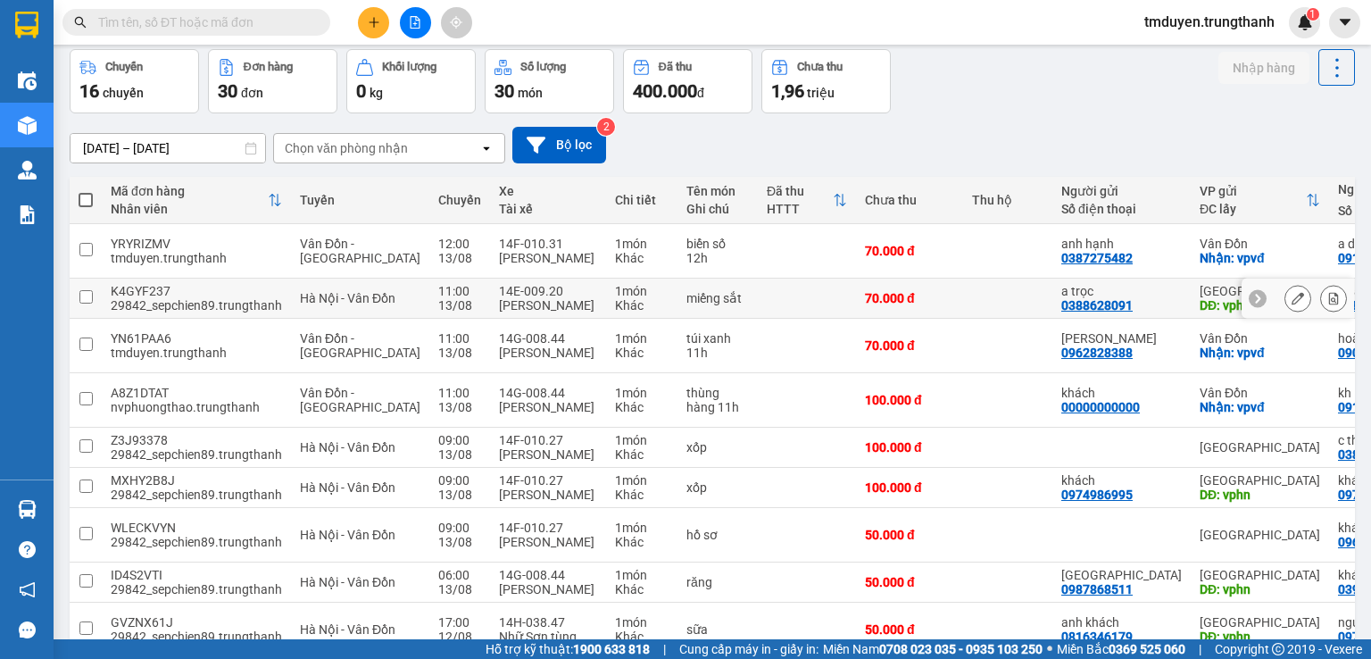
scroll to position [15, 0]
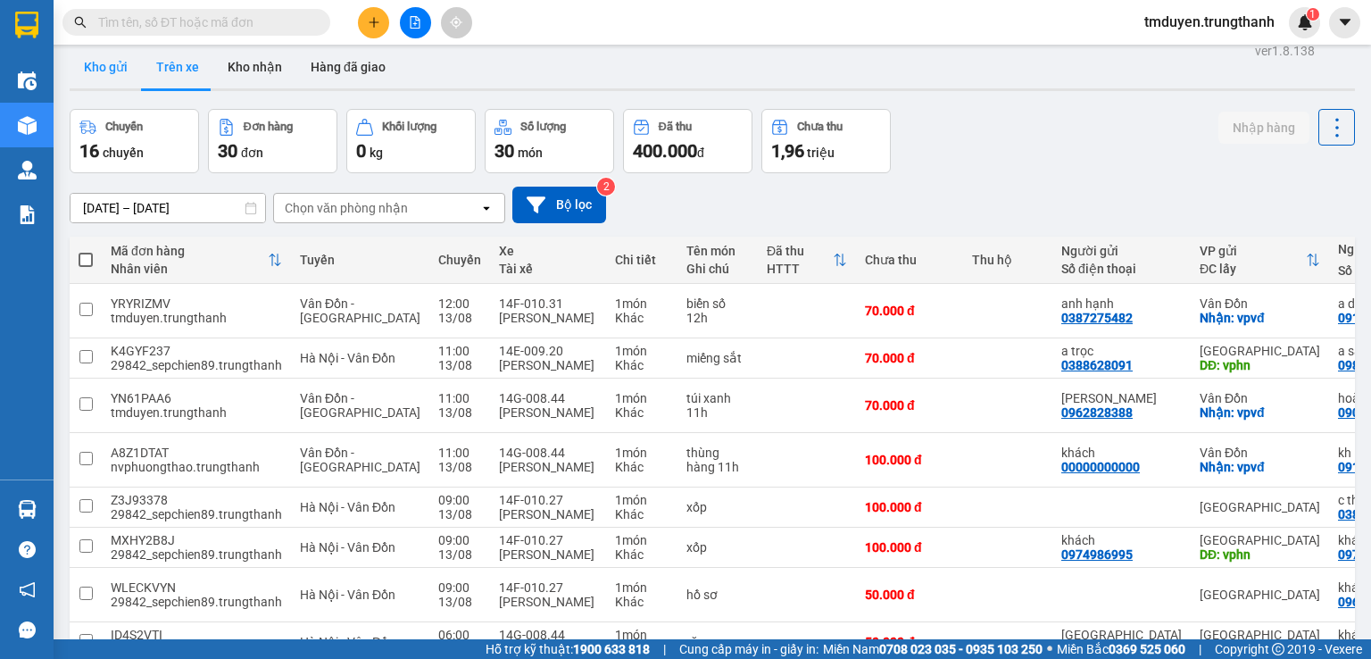
click at [79, 80] on button "Kho gửi" at bounding box center [106, 67] width 72 height 43
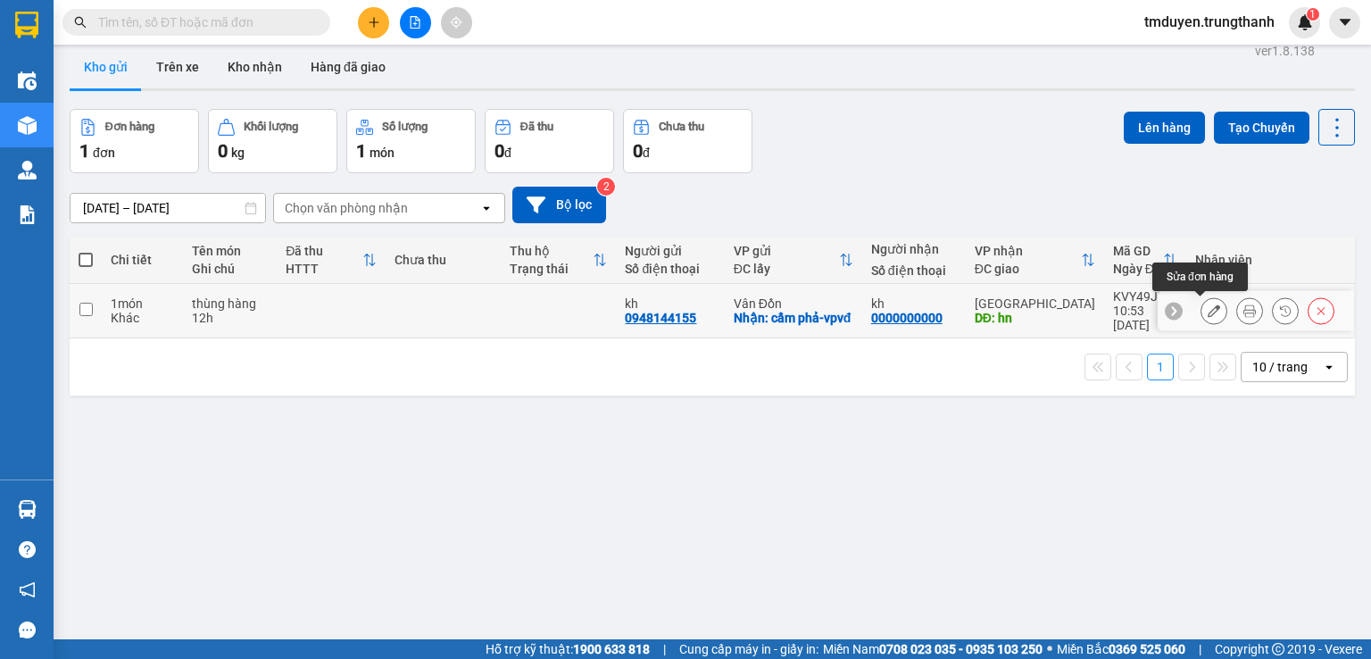
click at [1208, 315] on icon at bounding box center [1214, 310] width 12 height 12
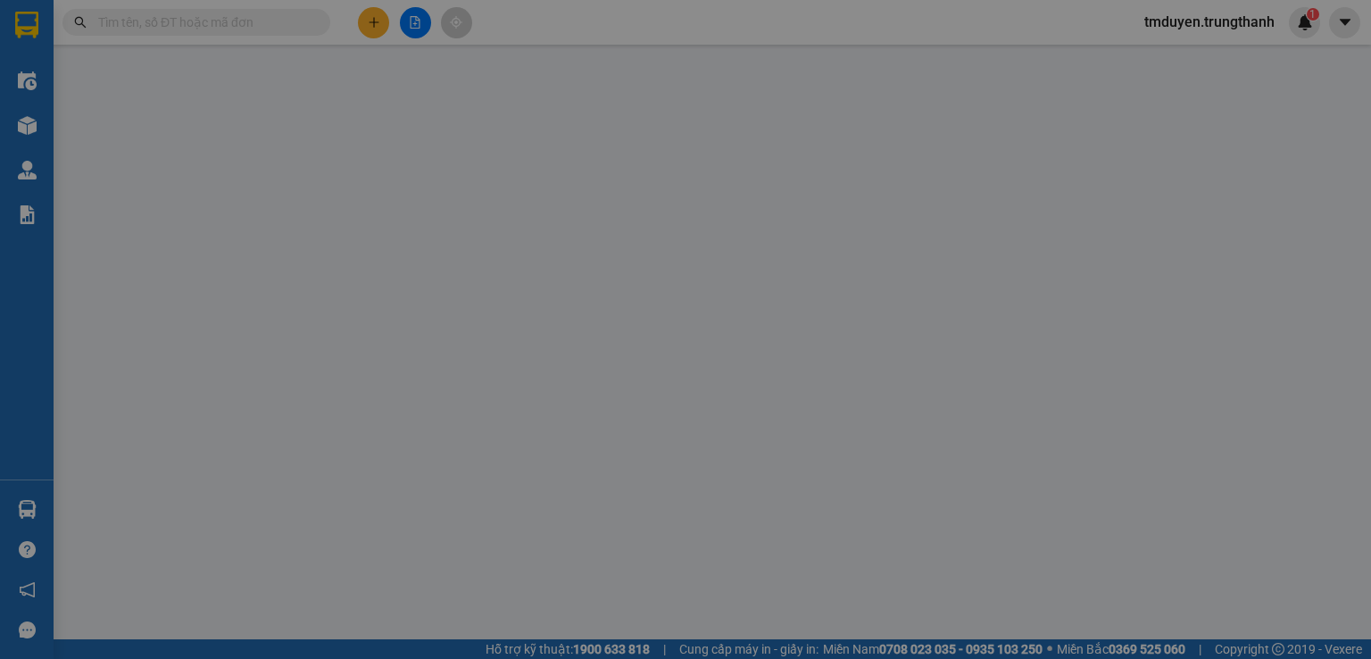
type input "0948144155"
type input "kh"
checkbox input "true"
type input "cẩm phả-vpvđ"
type input "0000000000"
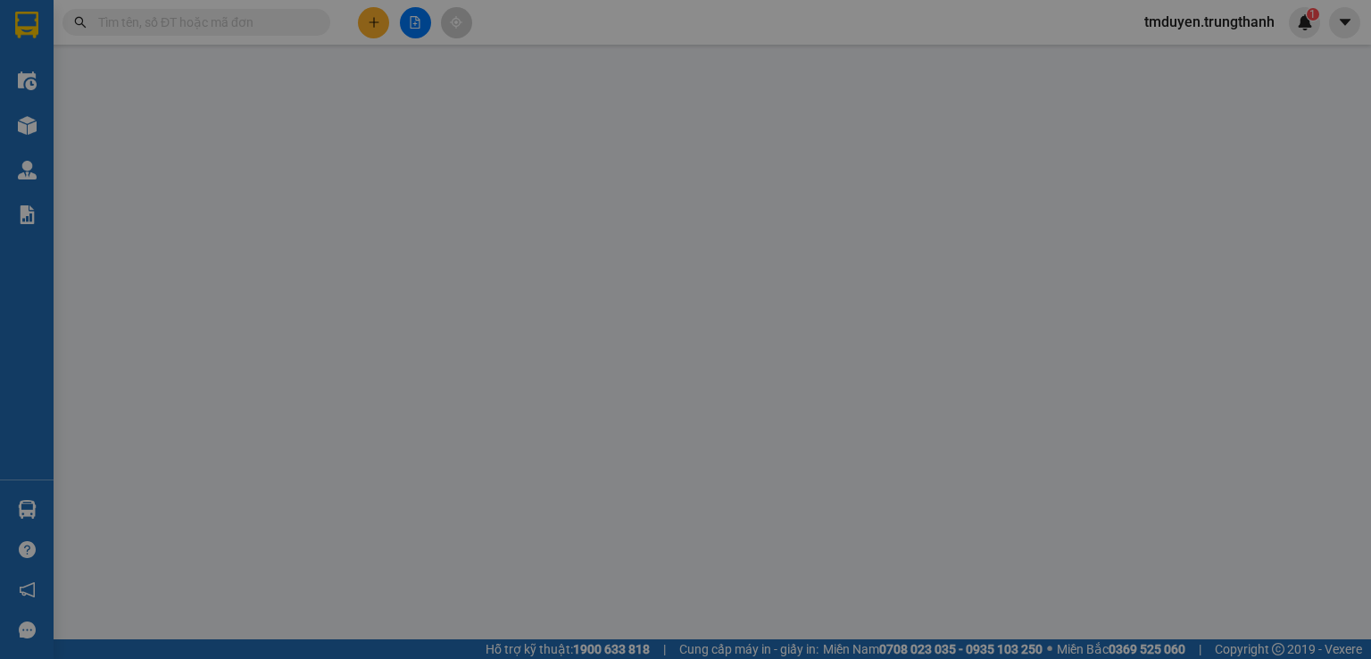
type input "kh"
type input "hn"
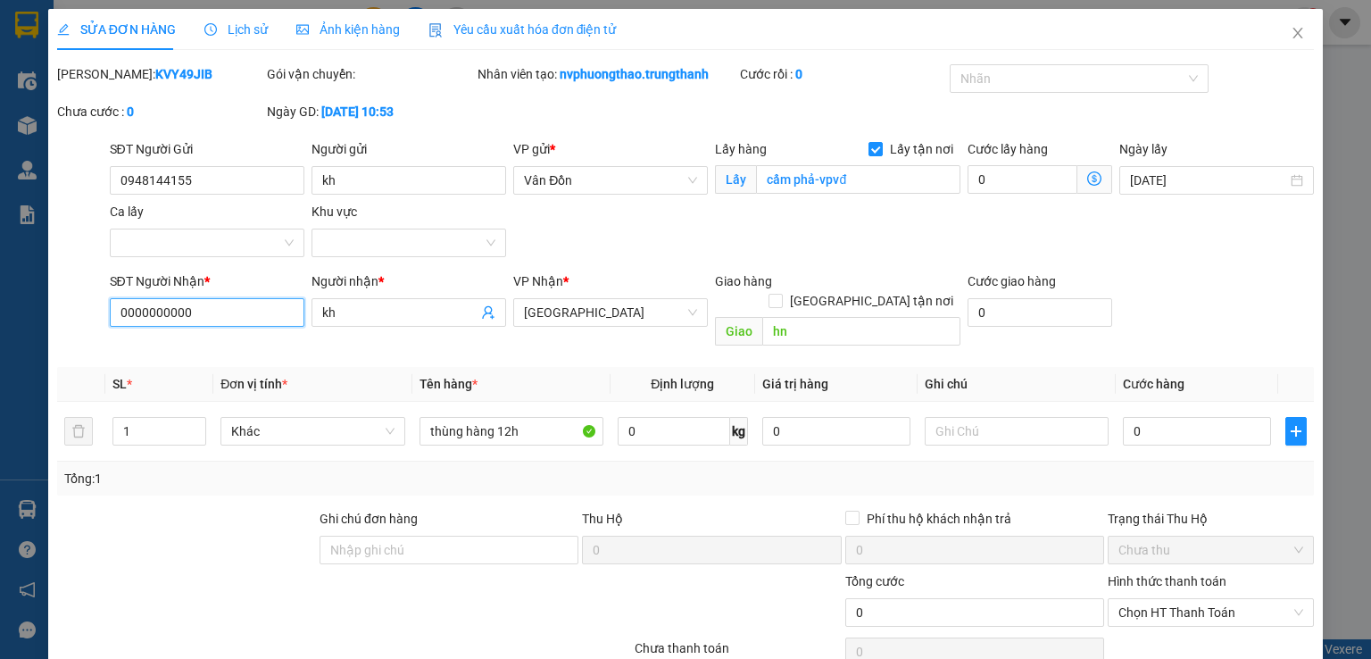
drag, startPoint x: 193, startPoint y: 321, endPoint x: 70, endPoint y: 321, distance: 123.2
click at [70, 321] on div "SĐT Người Nhận * 0000000000 0000000000 Người nhận * kh VP Nhận * Hà Nội Giao hà…" at bounding box center [685, 312] width 1261 height 82
paste input "948144155"
type input "0948144155"
click at [1291, 32] on icon "close" at bounding box center [1298, 33] width 14 height 14
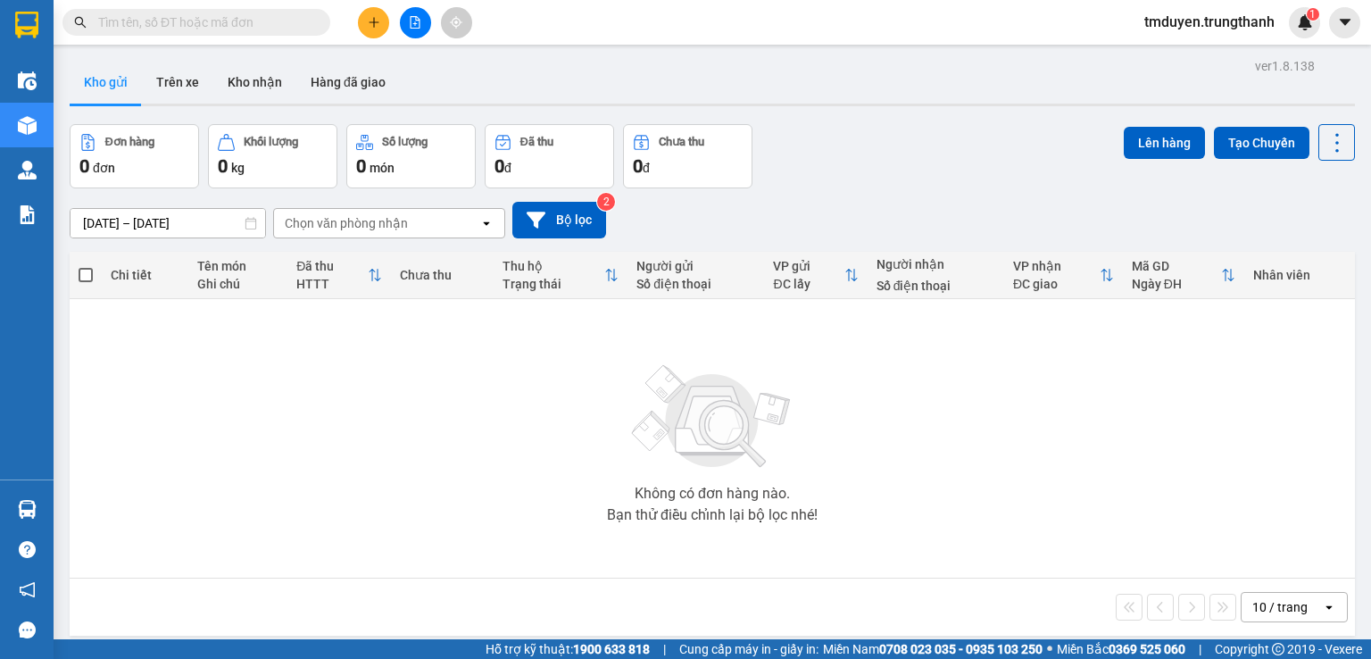
click at [186, 104] on div at bounding box center [713, 105] width 1286 height 3
click at [190, 92] on button "Trên xe" at bounding box center [177, 82] width 71 height 43
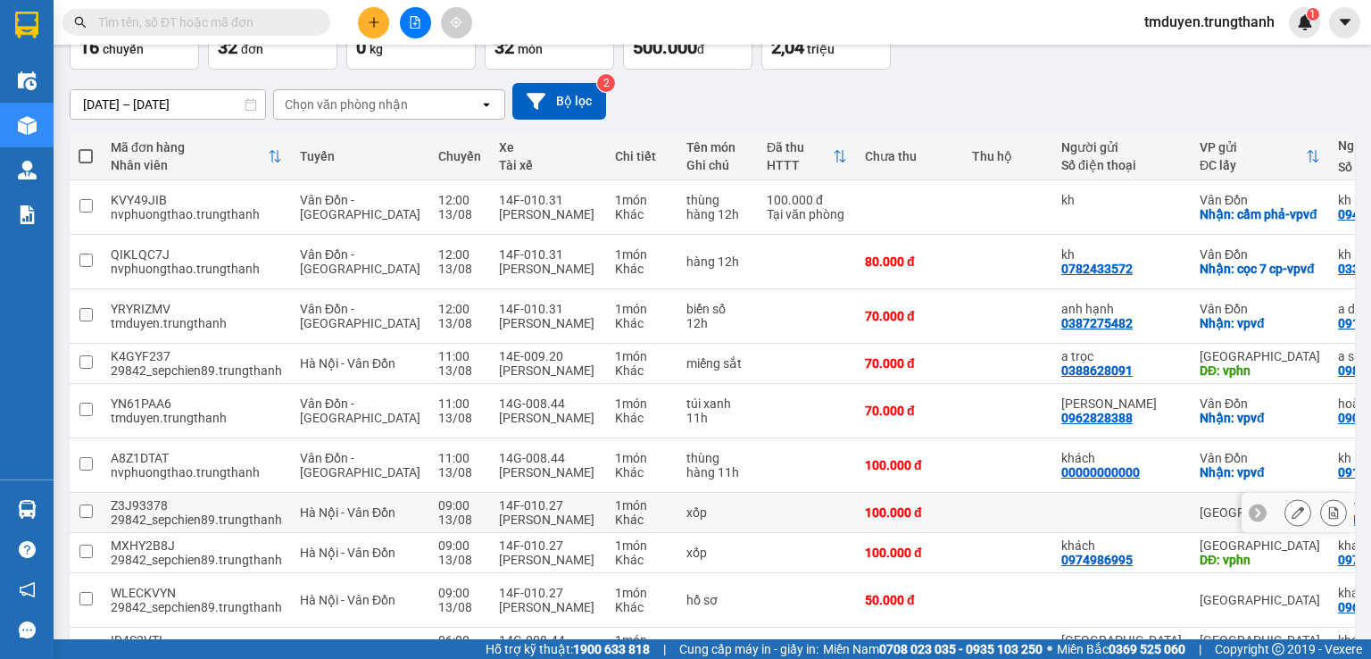
scroll to position [208, 0]
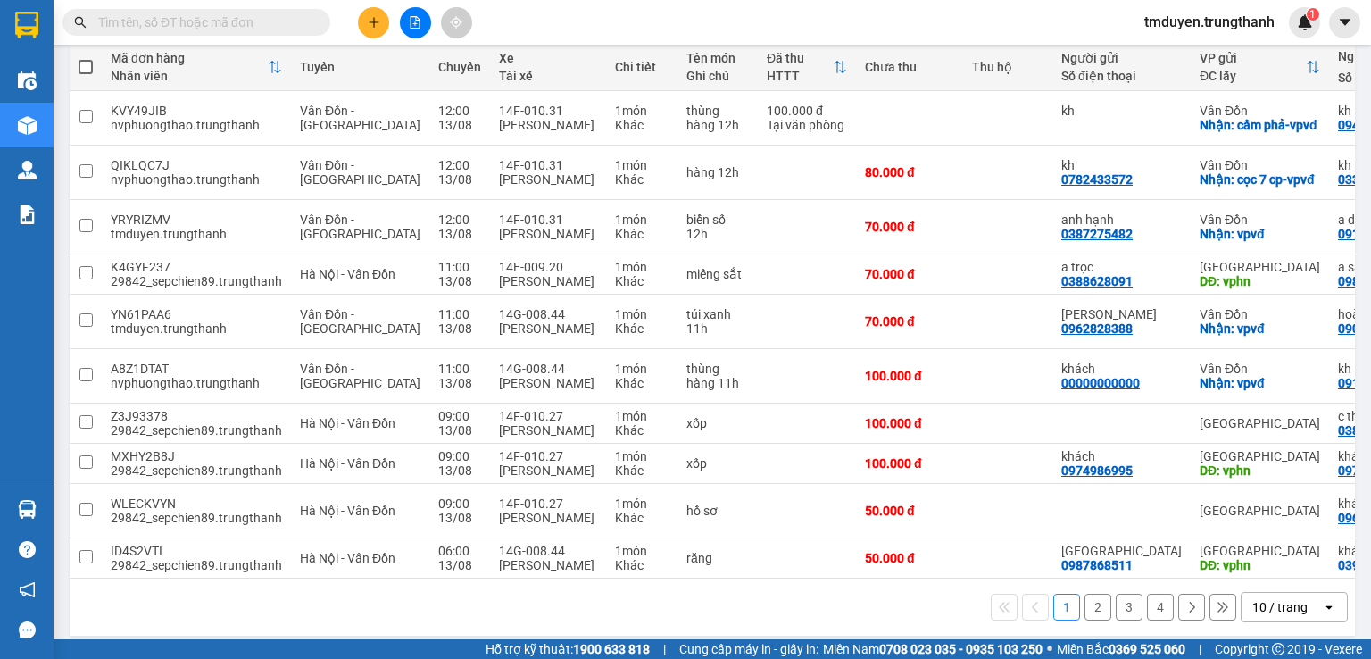
drag, startPoint x: 1146, startPoint y: 619, endPoint x: 1169, endPoint y: 619, distance: 22.3
click at [1169, 619] on div "1 2 3 4 10 / trang open" at bounding box center [713, 607] width 1286 height 57
click at [1200, 572] on div "DĐ: vphn" at bounding box center [1260, 565] width 121 height 14
checkbox input "true"
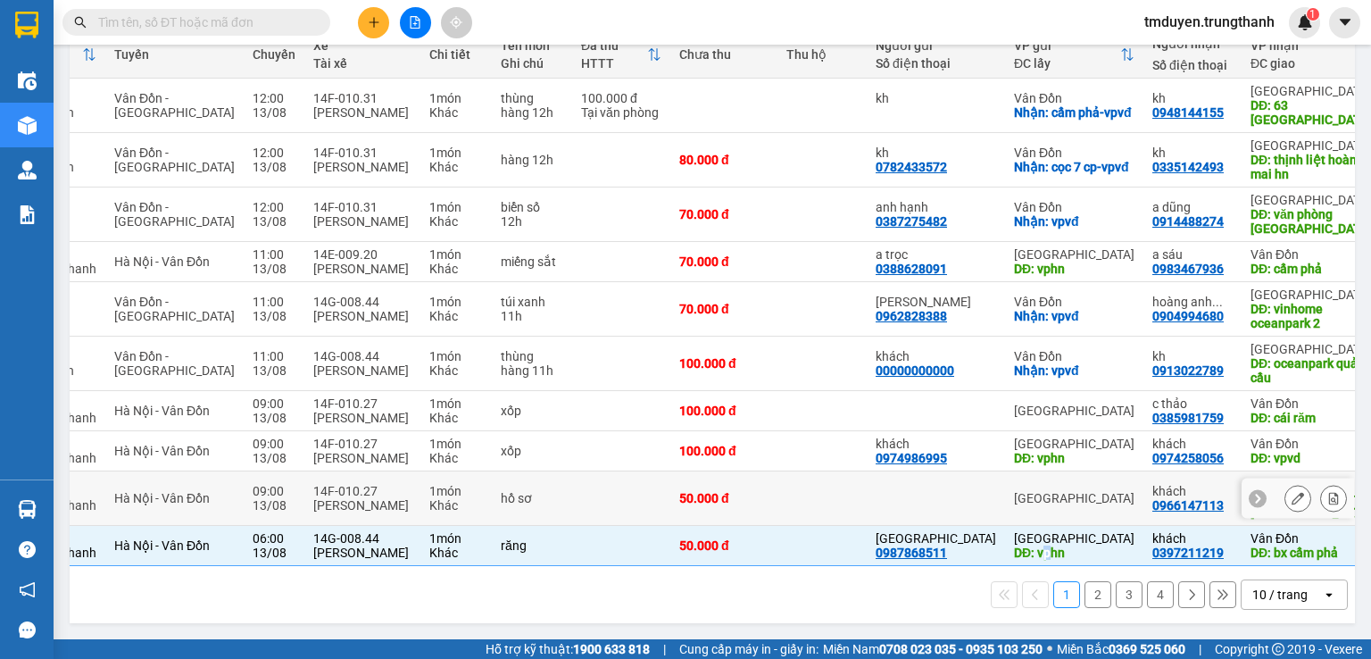
scroll to position [254, 0]
drag, startPoint x: 896, startPoint y: 448, endPoint x: 814, endPoint y: 448, distance: 81.2
click at [867, 448] on td "khách 0974986995" at bounding box center [936, 451] width 138 height 40
checkbox input "true"
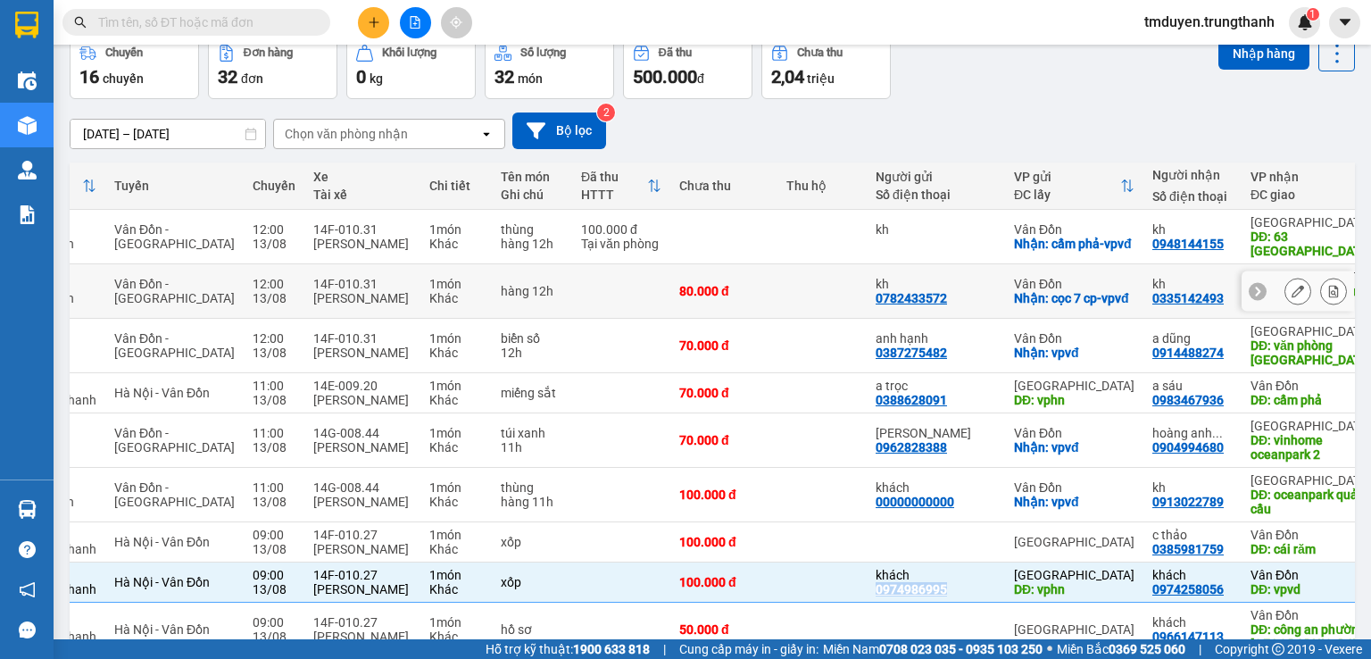
scroll to position [208, 0]
